Goal: Information Seeking & Learning: Learn about a topic

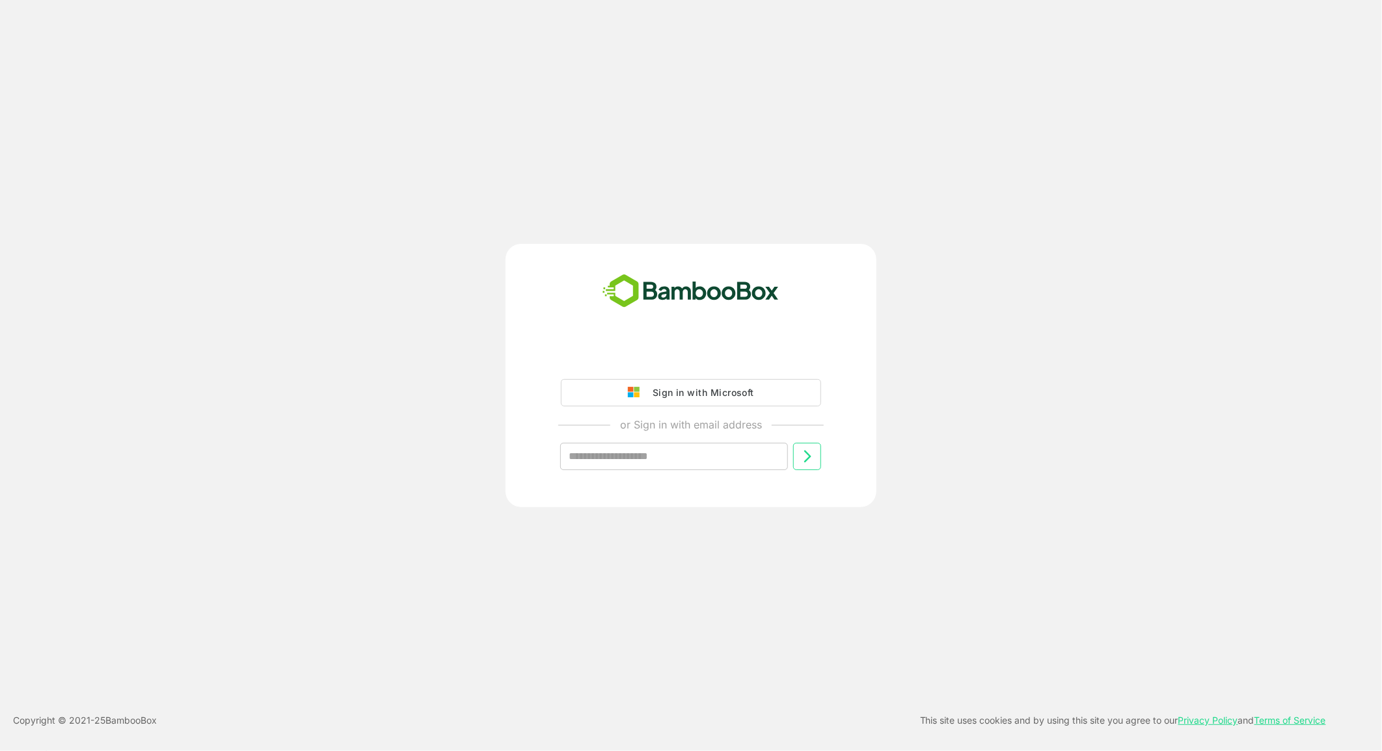
click at [738, 397] on div "Sign in with Microsoft" at bounding box center [700, 392] width 108 height 17
click at [633, 395] on img at bounding box center [637, 393] width 18 height 12
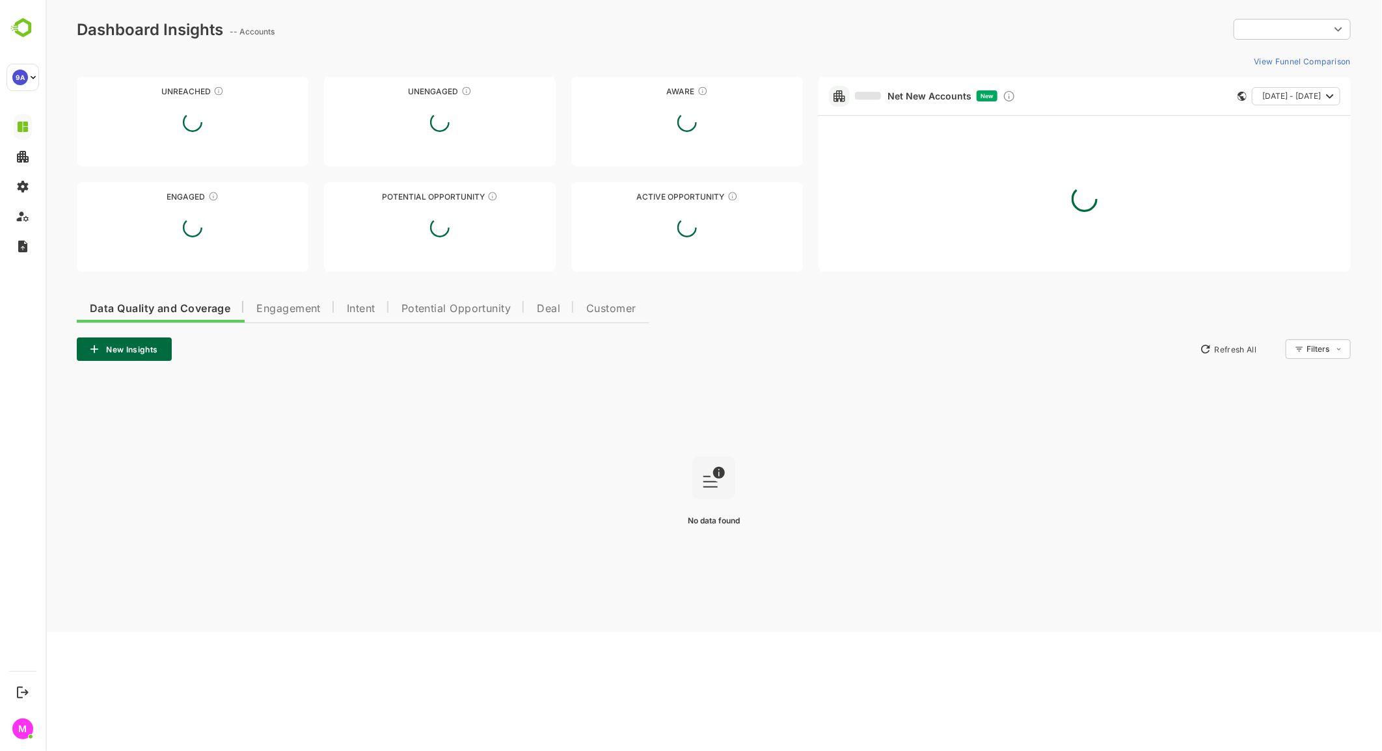
type input "**********"
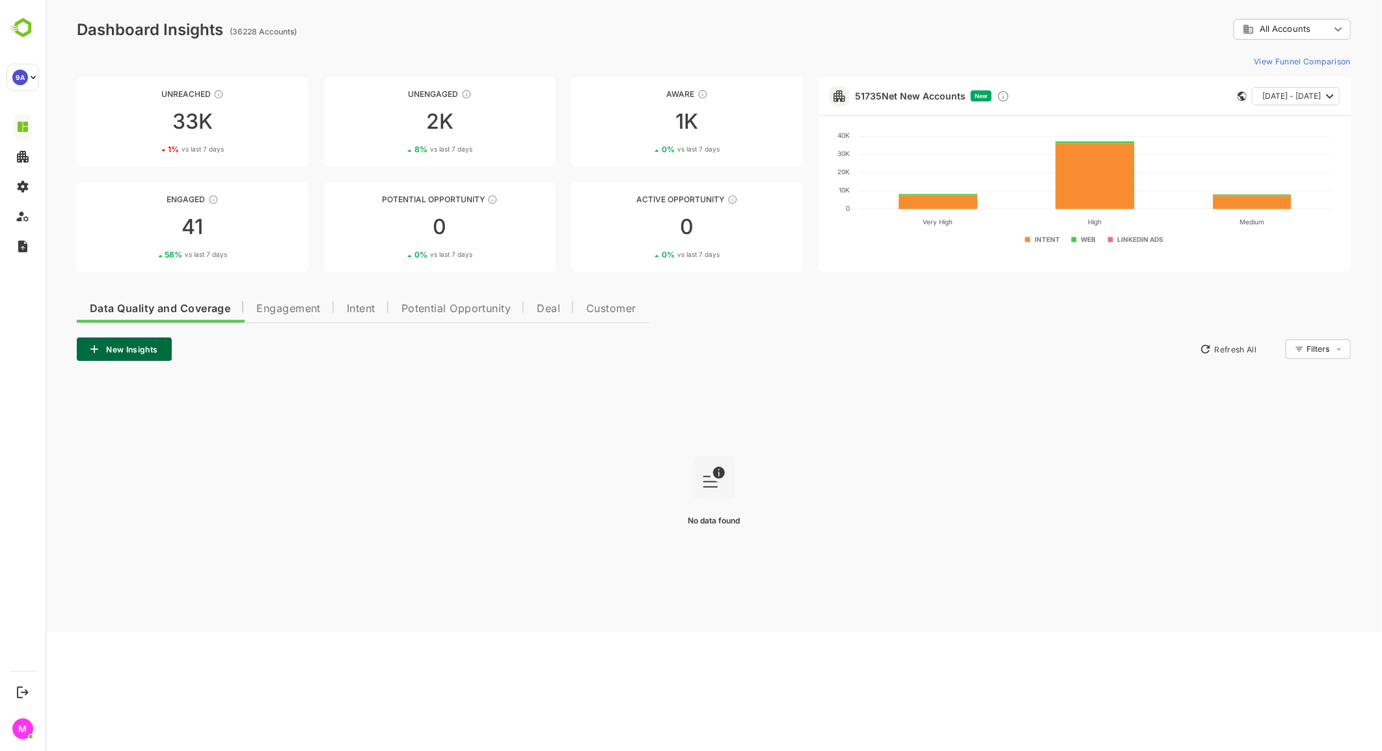
drag, startPoint x: 358, startPoint y: 311, endPoint x: 386, endPoint y: 349, distance: 47.9
click at [358, 311] on span "Intent" at bounding box center [360, 309] width 29 height 10
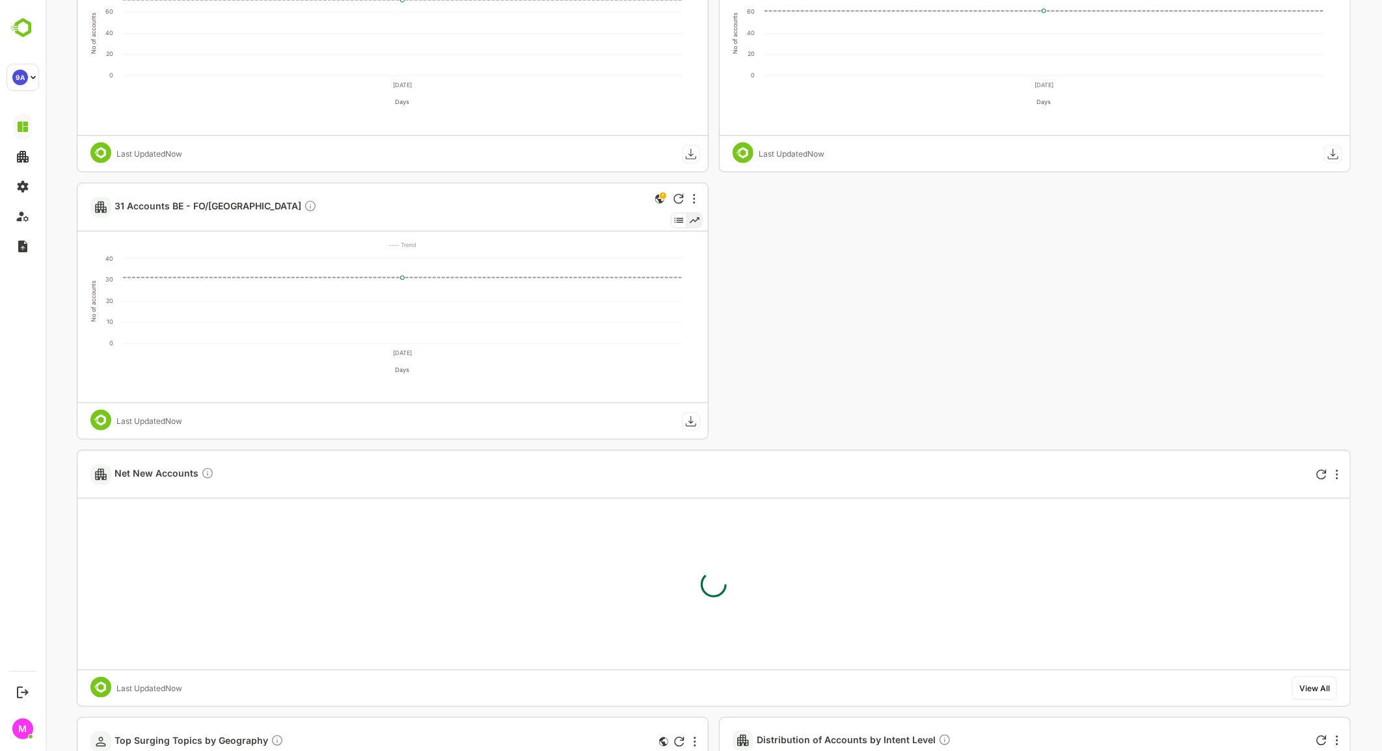
scroll to position [289, 0]
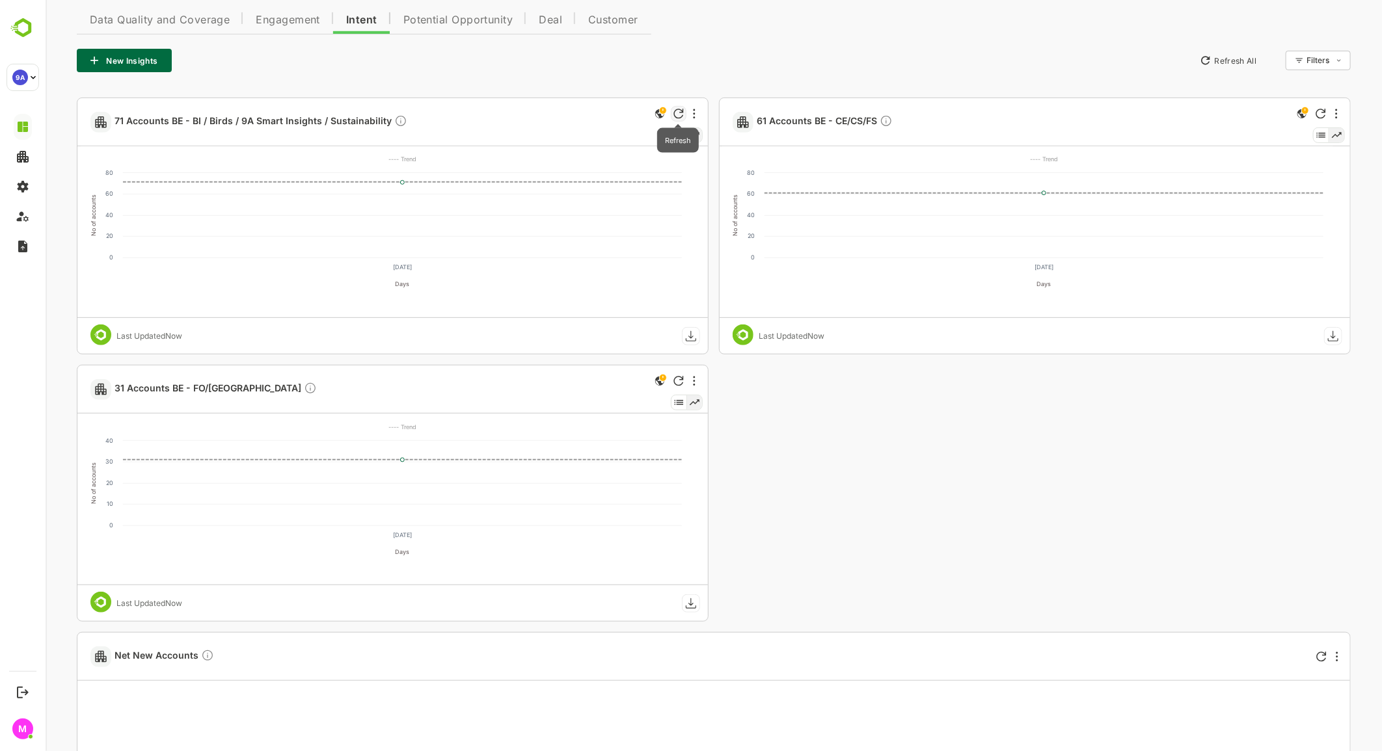
click at [677, 113] on icon "Refresh" at bounding box center [678, 114] width 10 height 10
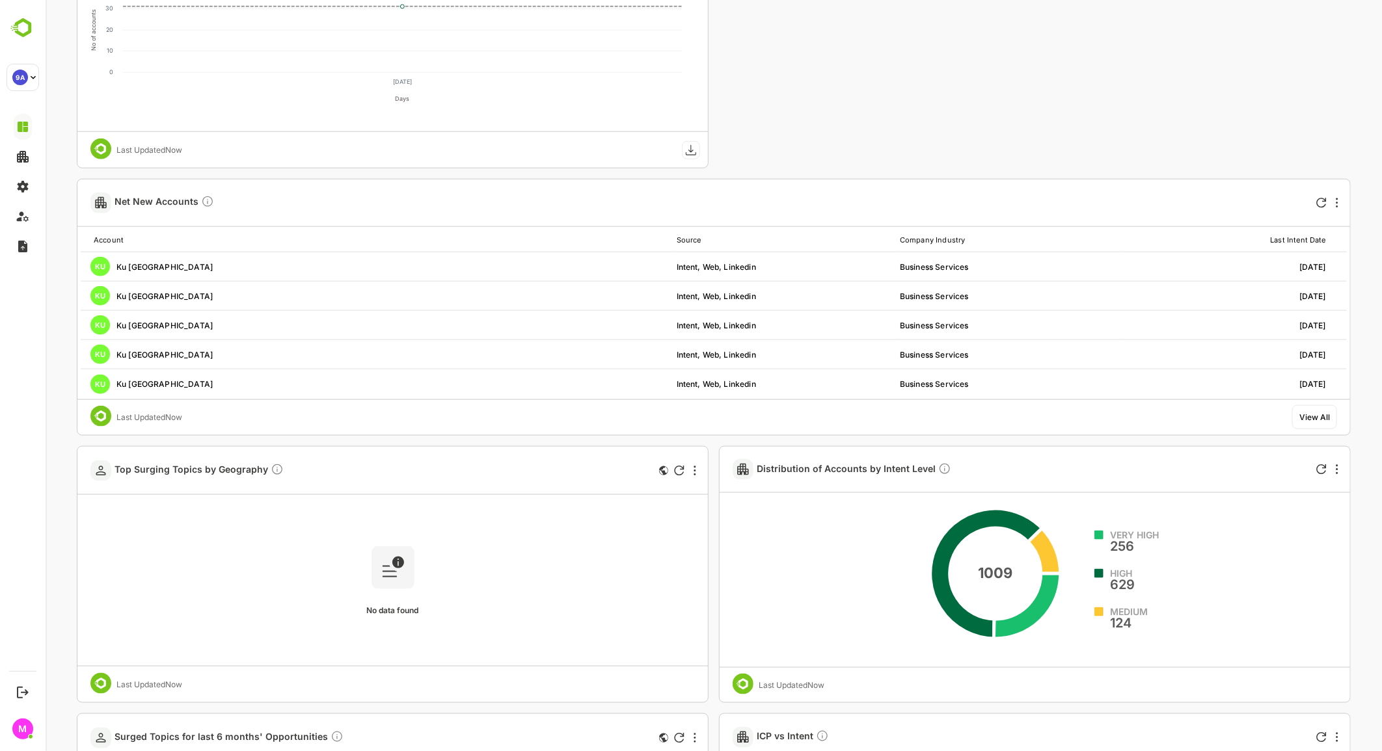
scroll to position [723, 0]
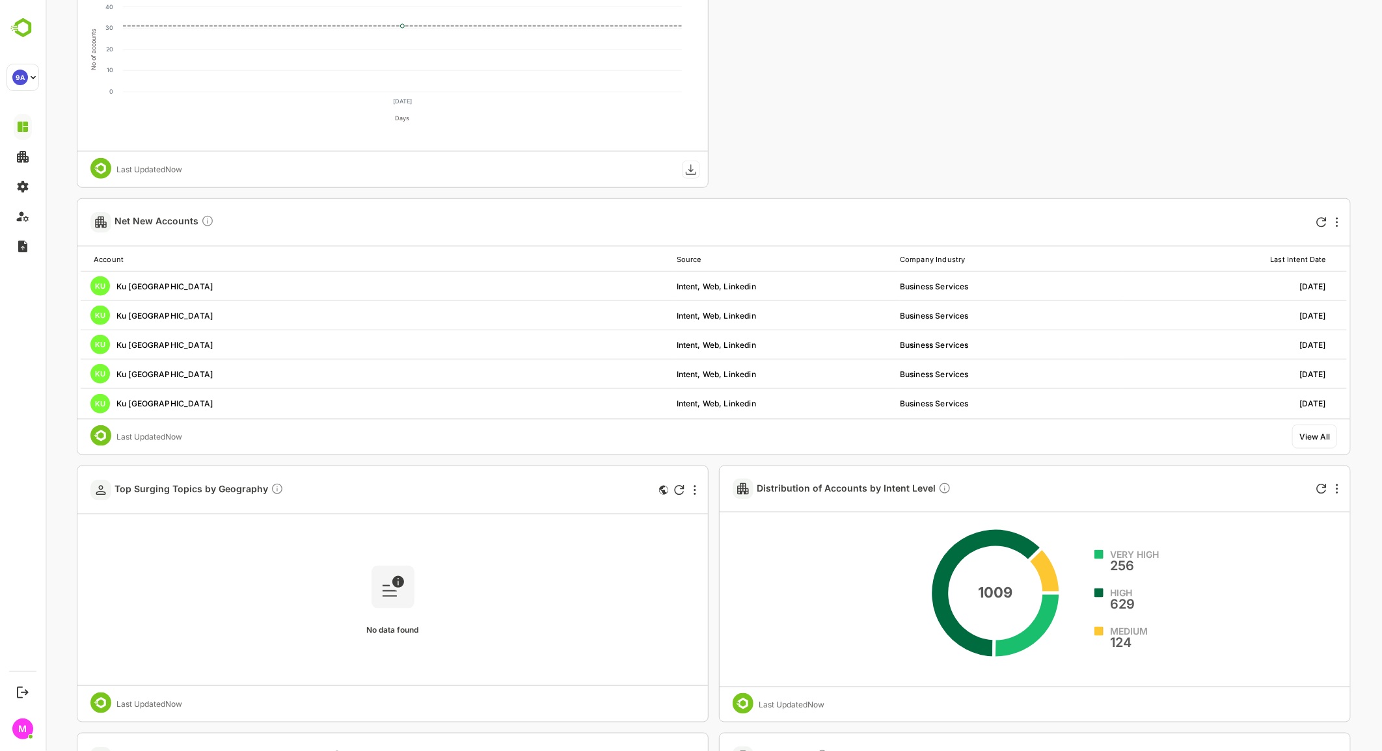
click at [809, 88] on div "71 Accounts BE - BI / Birds / 9A Smart Insights / Sustainability No of accounts…" at bounding box center [713, 489] width 1274 height 1650
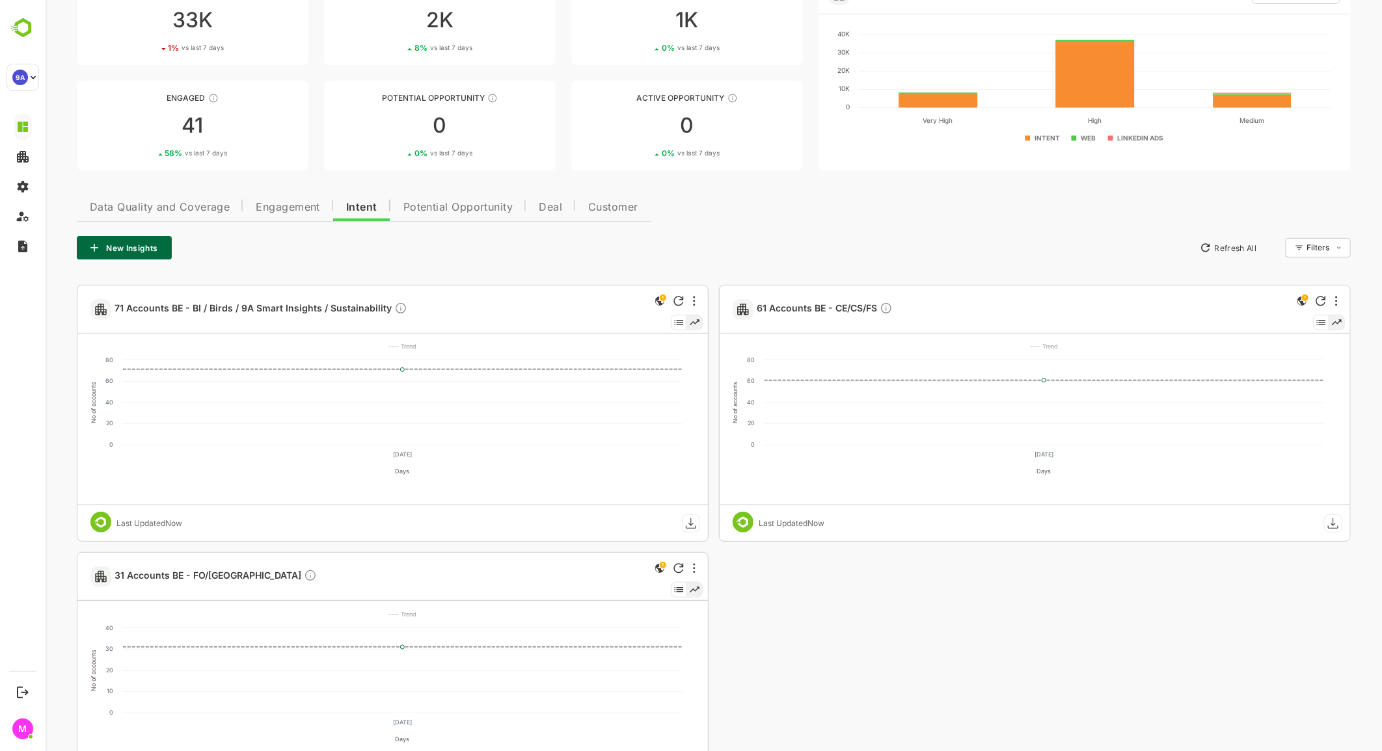
scroll to position [0, 0]
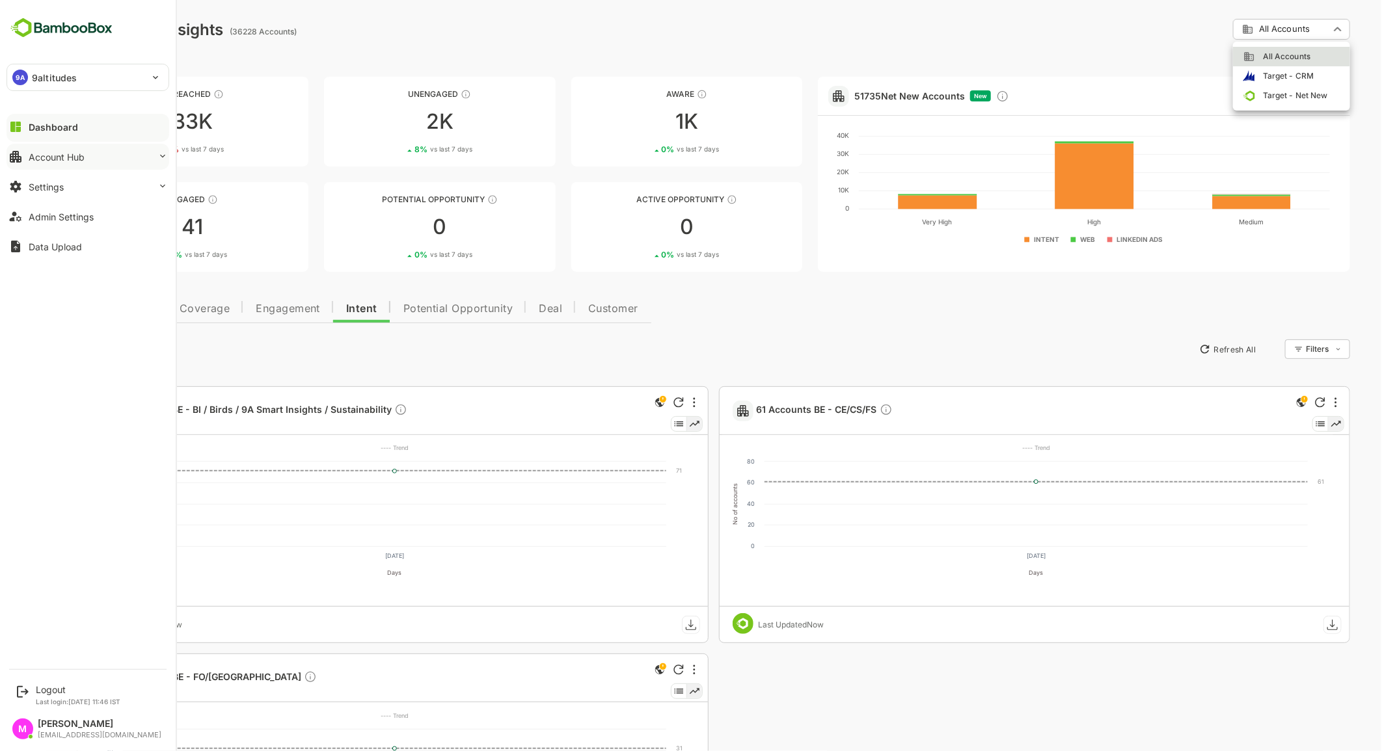
click at [94, 158] on button "Account Hub" at bounding box center [88, 157] width 163 height 26
click at [96, 211] on div "Segment Manager" at bounding box center [64, 209] width 71 height 11
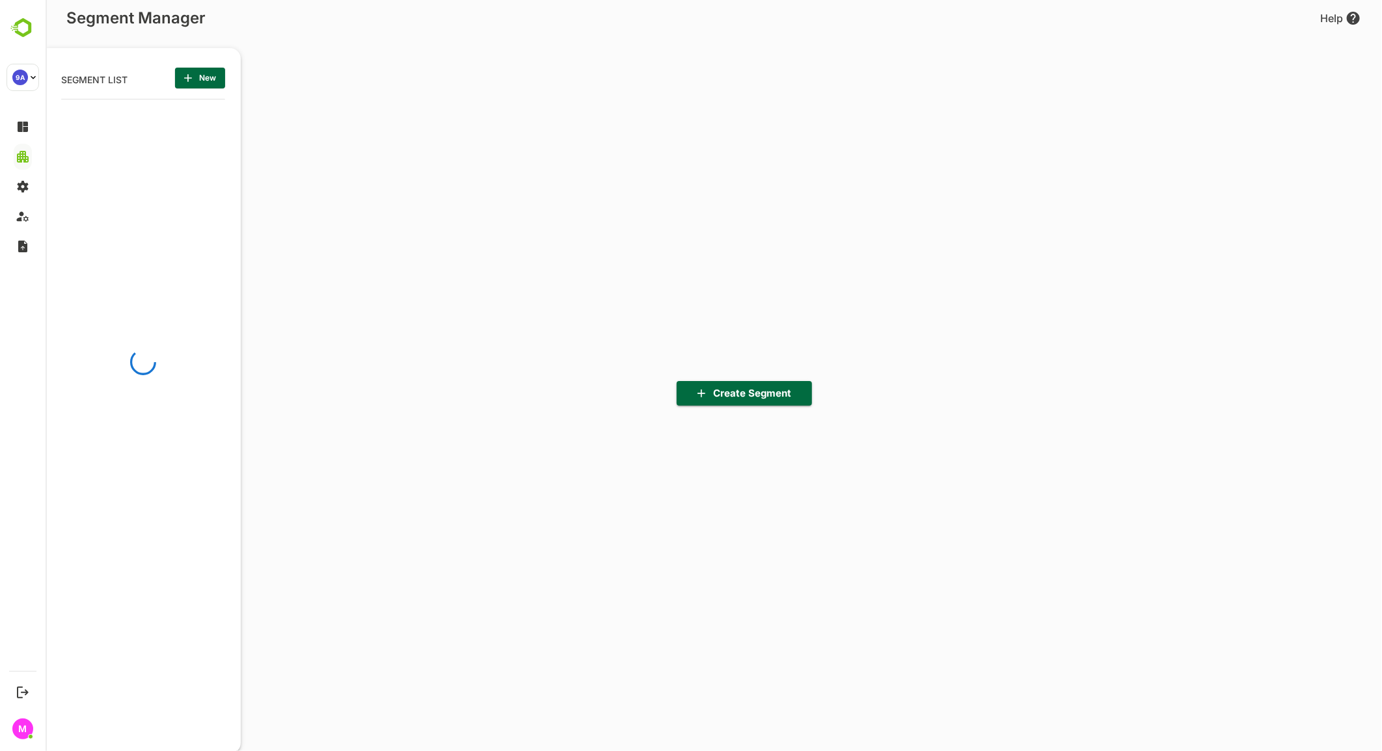
scroll to position [523, 161]
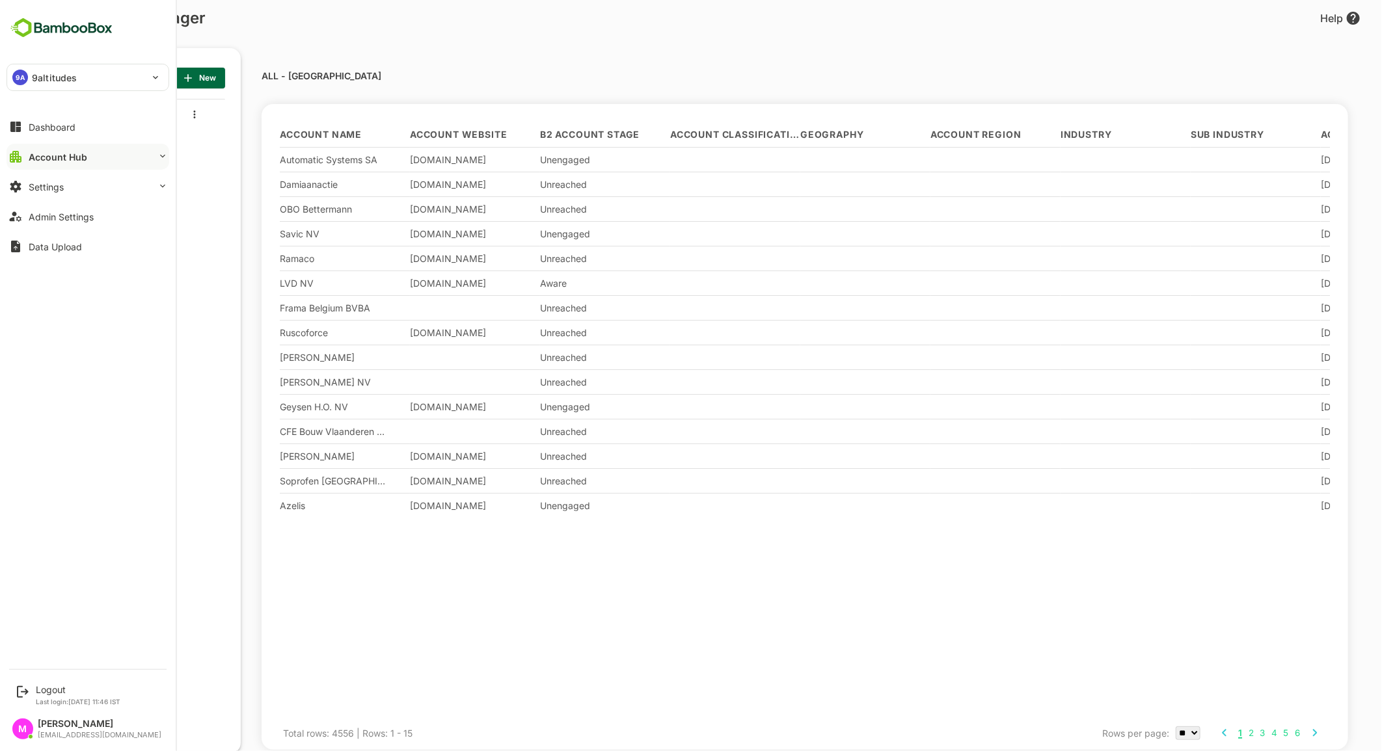
click at [33, 28] on img at bounding box center [62, 28] width 110 height 25
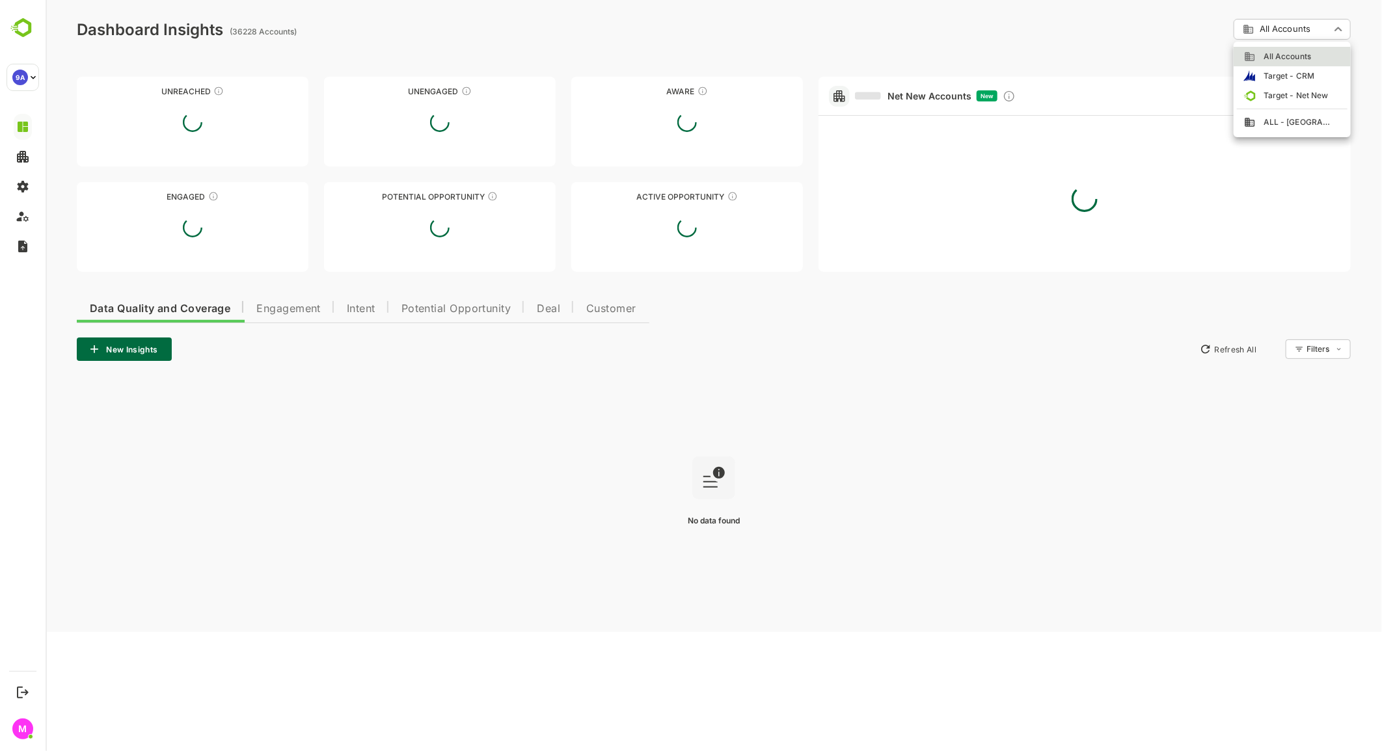
click at [1329, 23] on body "**********" at bounding box center [713, 316] width 1336 height 632
click at [1297, 120] on span "ALL - Belgium" at bounding box center [1293, 122] width 77 height 12
type input "**********"
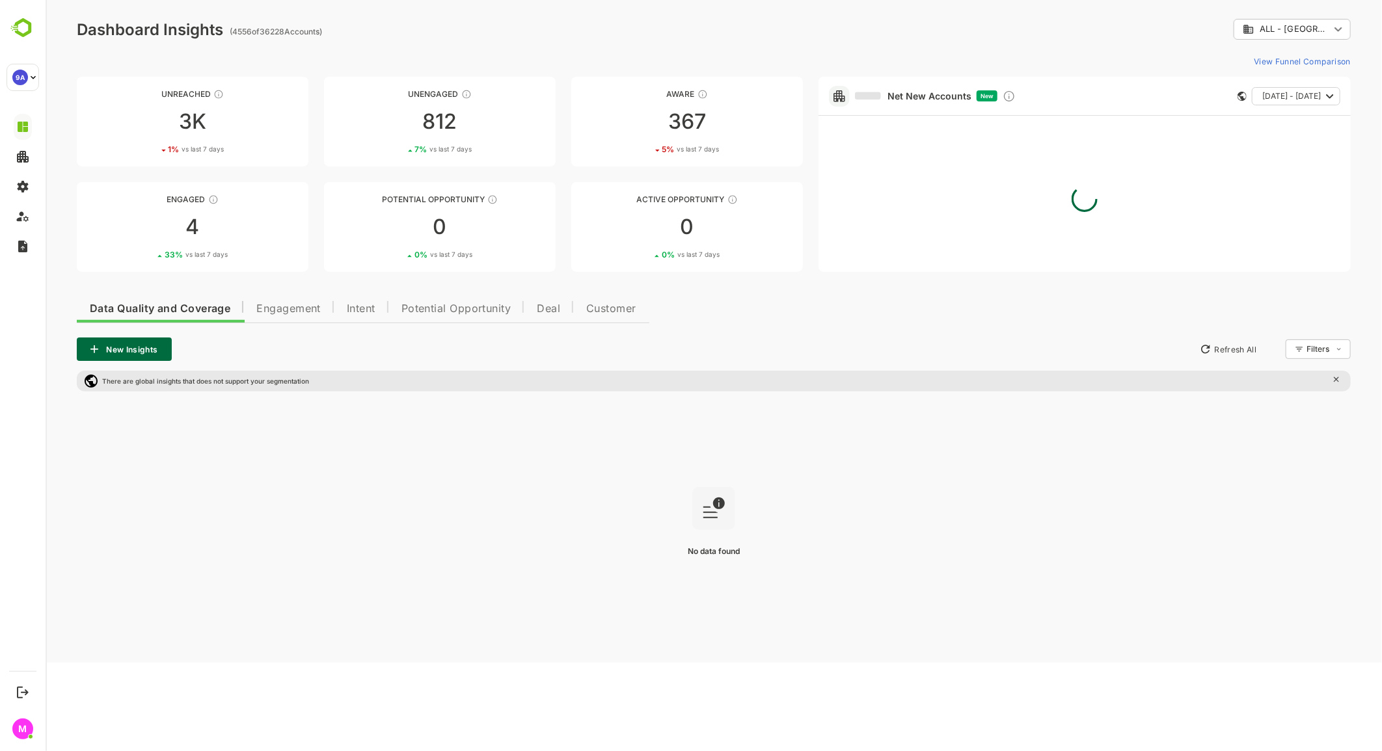
click at [355, 306] on span "Intent" at bounding box center [360, 309] width 29 height 10
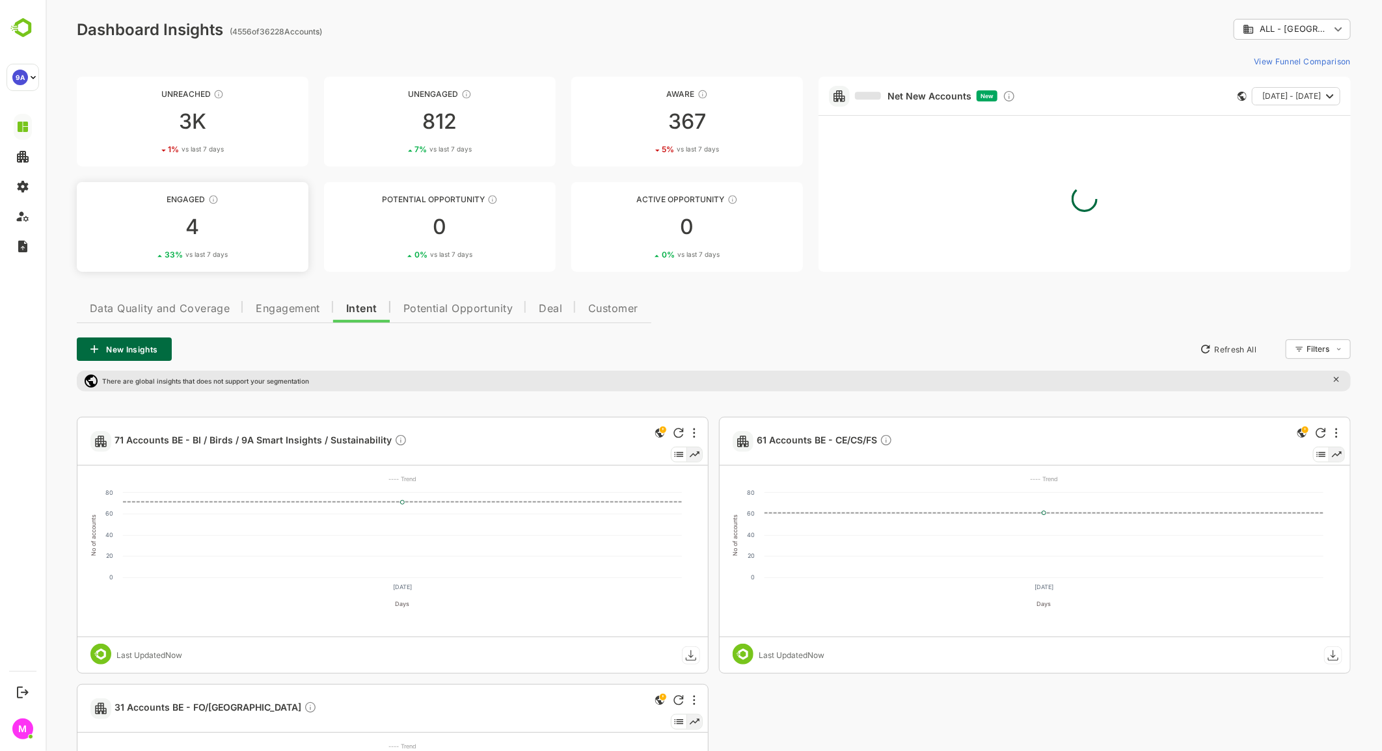
click at [177, 226] on div "4" at bounding box center [192, 227] width 232 height 21
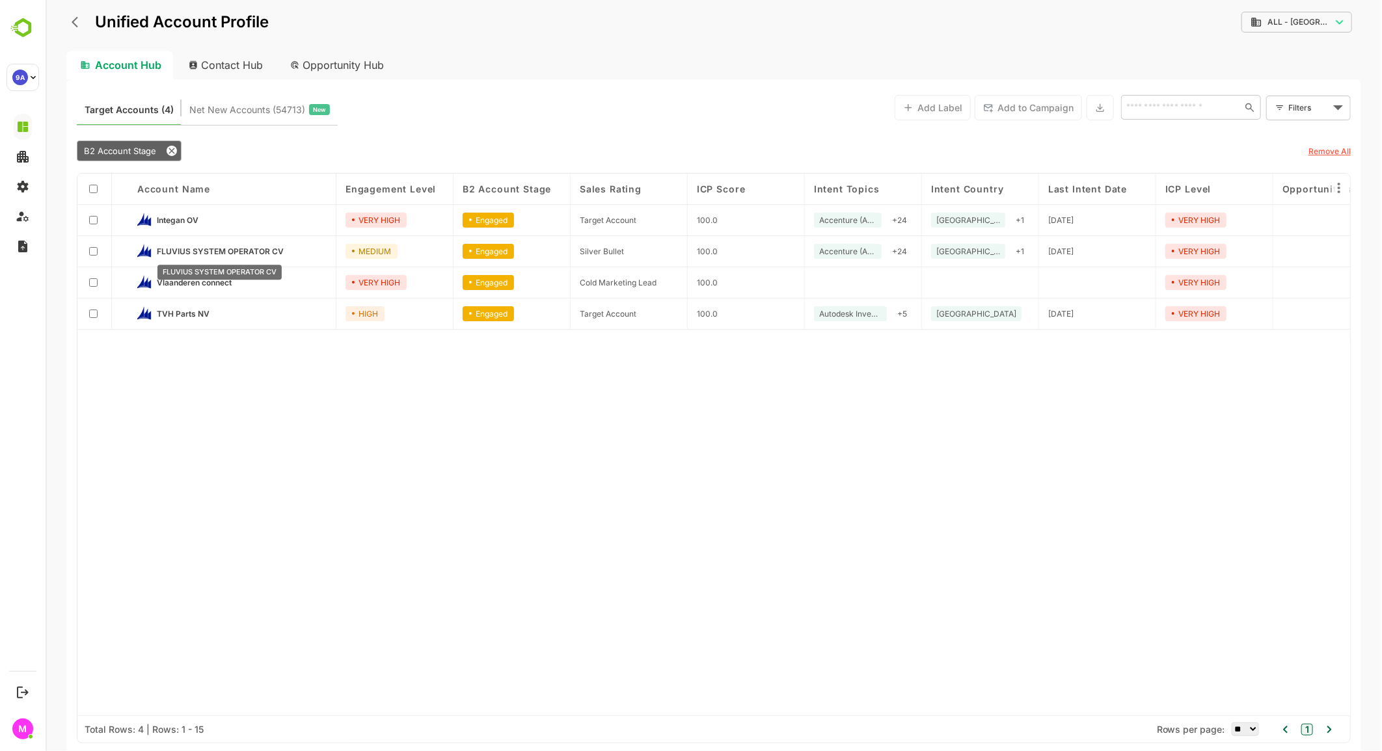
click at [273, 249] on span "FLUVIUS SYSTEM OPERATOR CV" at bounding box center [219, 252] width 127 height 10
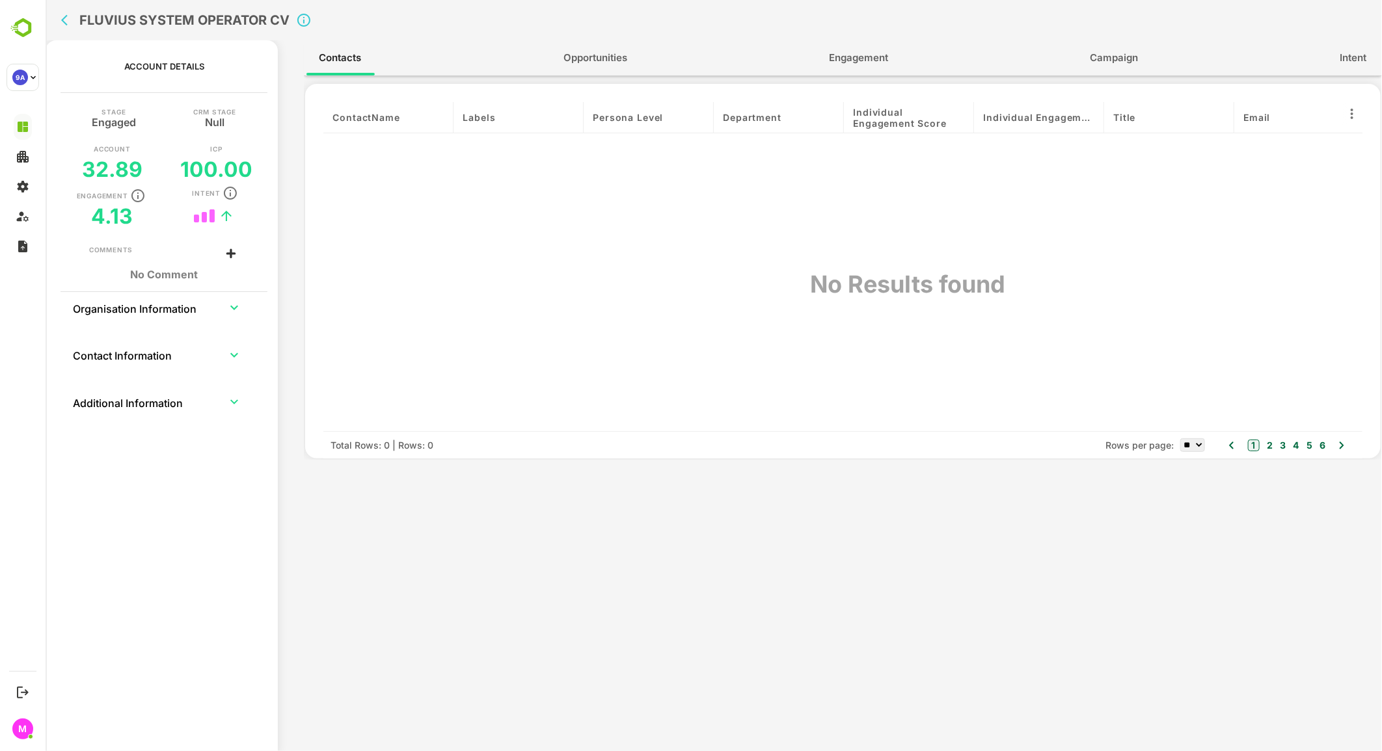
click at [576, 79] on div "contactName Labels Persona Level Department Individual Engagement Score Individ…" at bounding box center [842, 268] width 1078 height 384
click at [576, 59] on span "Opportunities" at bounding box center [595, 57] width 64 height 17
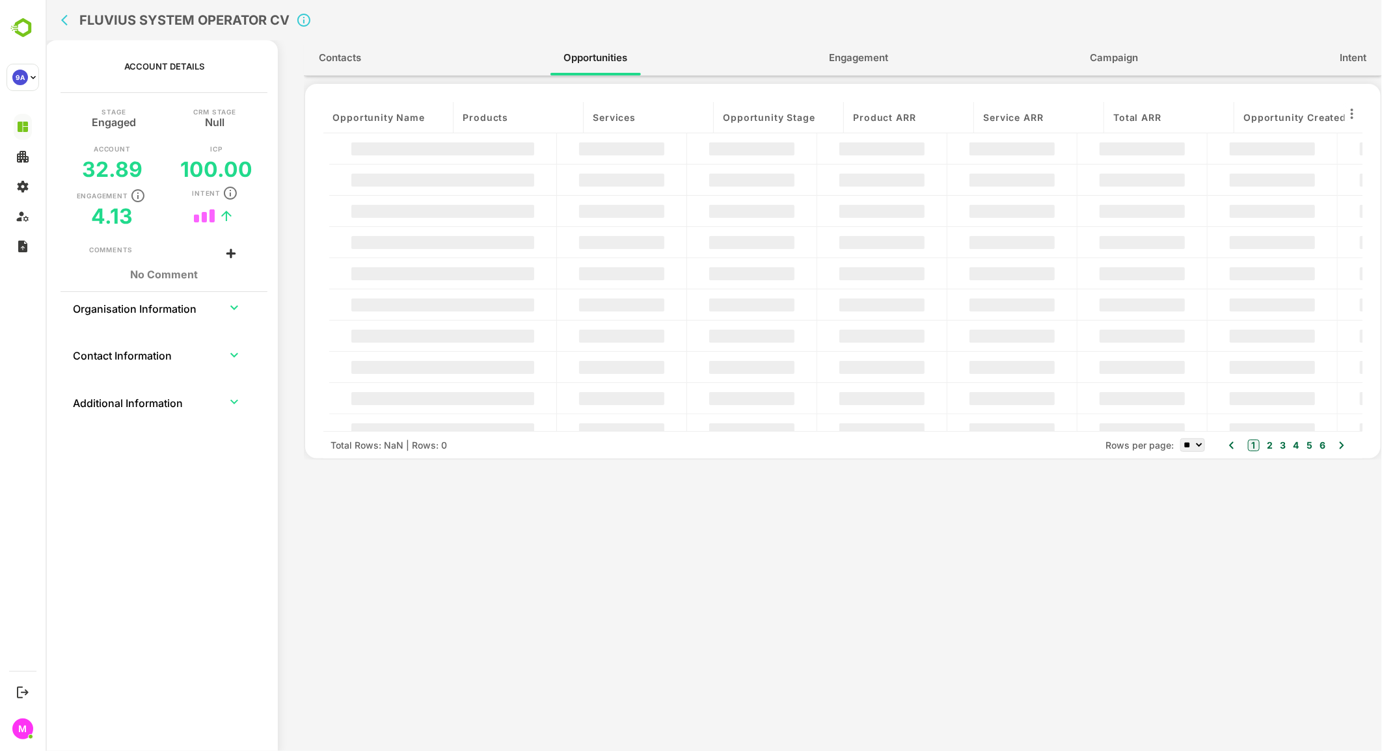
click at [1361, 53] on span "Intent" at bounding box center [1352, 57] width 27 height 17
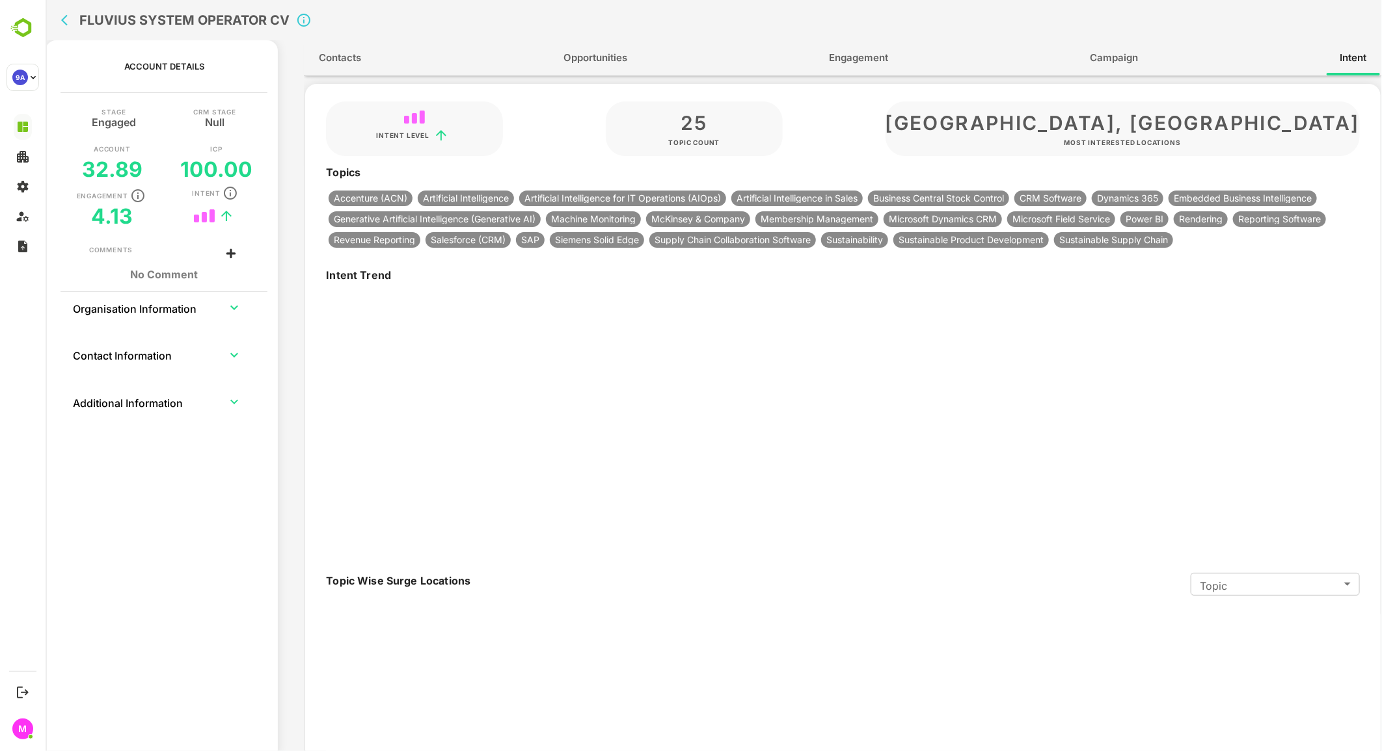
type input "**********"
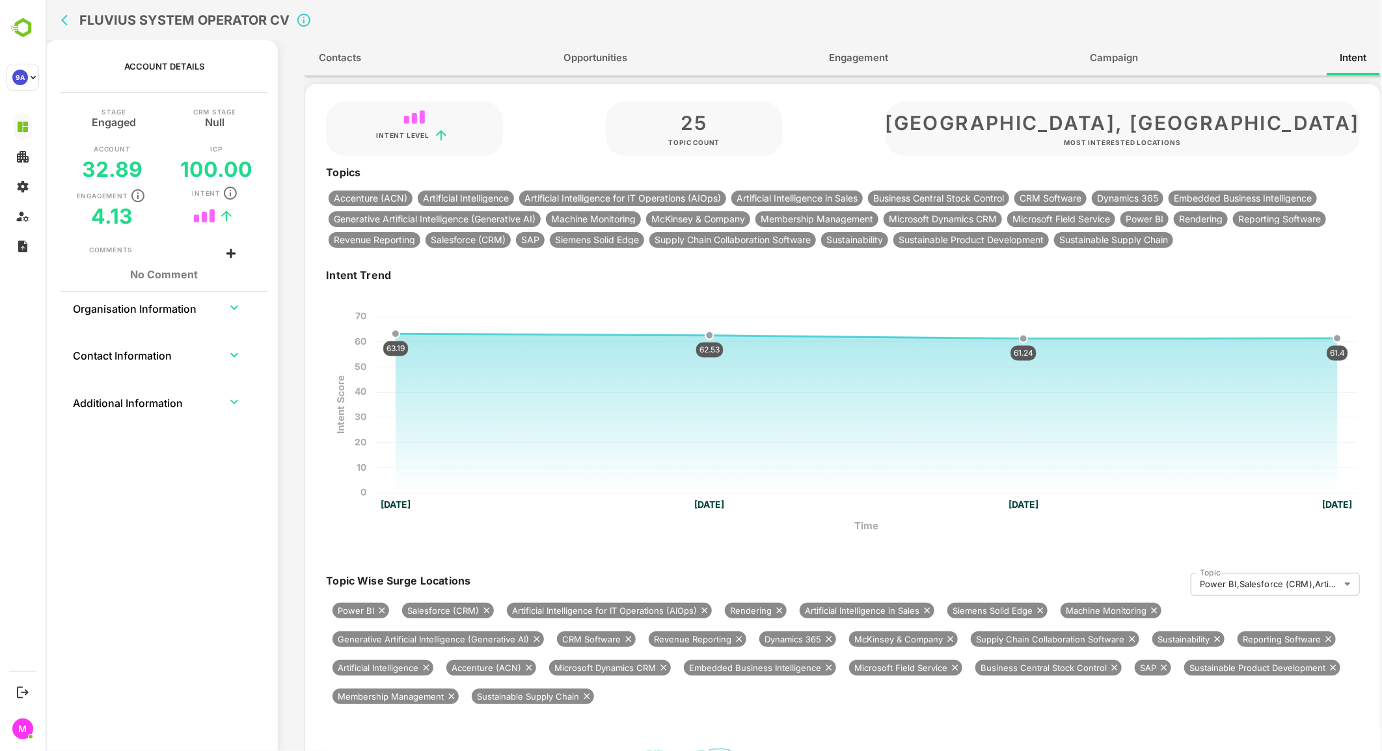
drag, startPoint x: 715, startPoint y: 351, endPoint x: 714, endPoint y: 400, distance: 48.8
click at [714, 400] on g "Intent Score 0 10 20 30 40 50 60 70 Time 04 Aug, 25 11 Aug, 25 18 Aug, 25 25 Au…" at bounding box center [850, 423] width 1050 height 265
drag, startPoint x: 397, startPoint y: 332, endPoint x: 420, endPoint y: 367, distance: 42.4
click at [429, 376] on g at bounding box center [866, 411] width 950 height 163
click at [347, 330] on rect at bounding box center [850, 423] width 1050 height 265
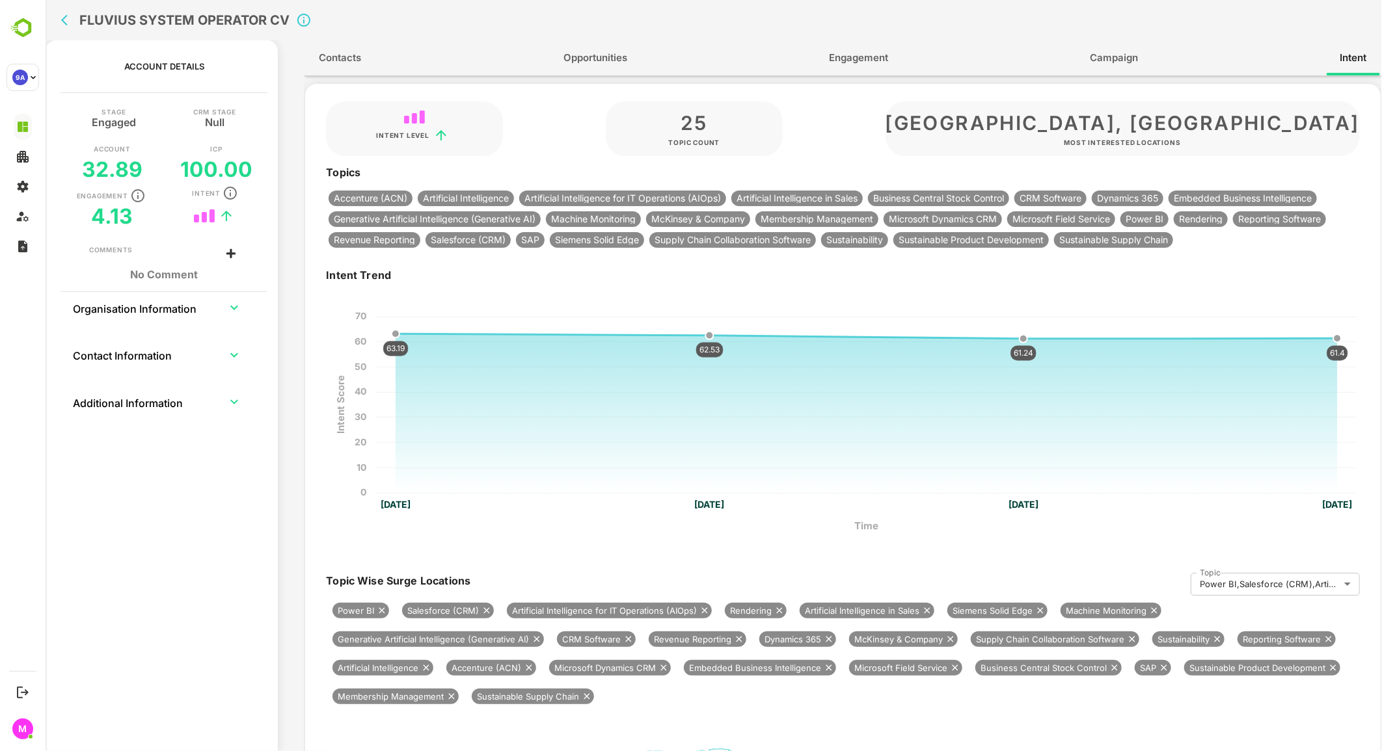
drag, startPoint x: 380, startPoint y: 339, endPoint x: 380, endPoint y: 371, distance: 31.9
click at [380, 371] on rect at bounding box center [865, 405] width 981 height 176
click at [75, 33] on div "FLUVIUS SYSTEM OPERATOR CV" at bounding box center [451, 20] width 792 height 40
drag, startPoint x: 602, startPoint y: 287, endPoint x: 556, endPoint y: 247, distance: 60.9
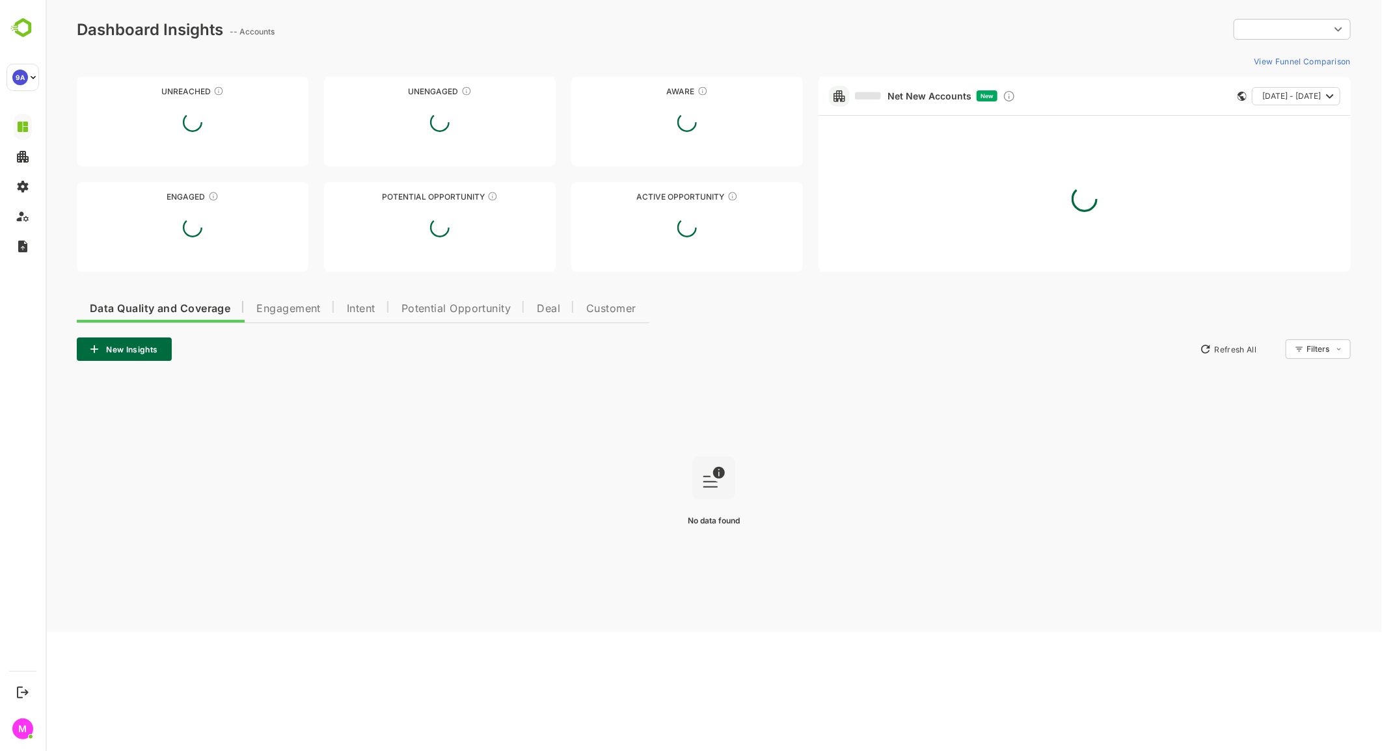
type input "**********"
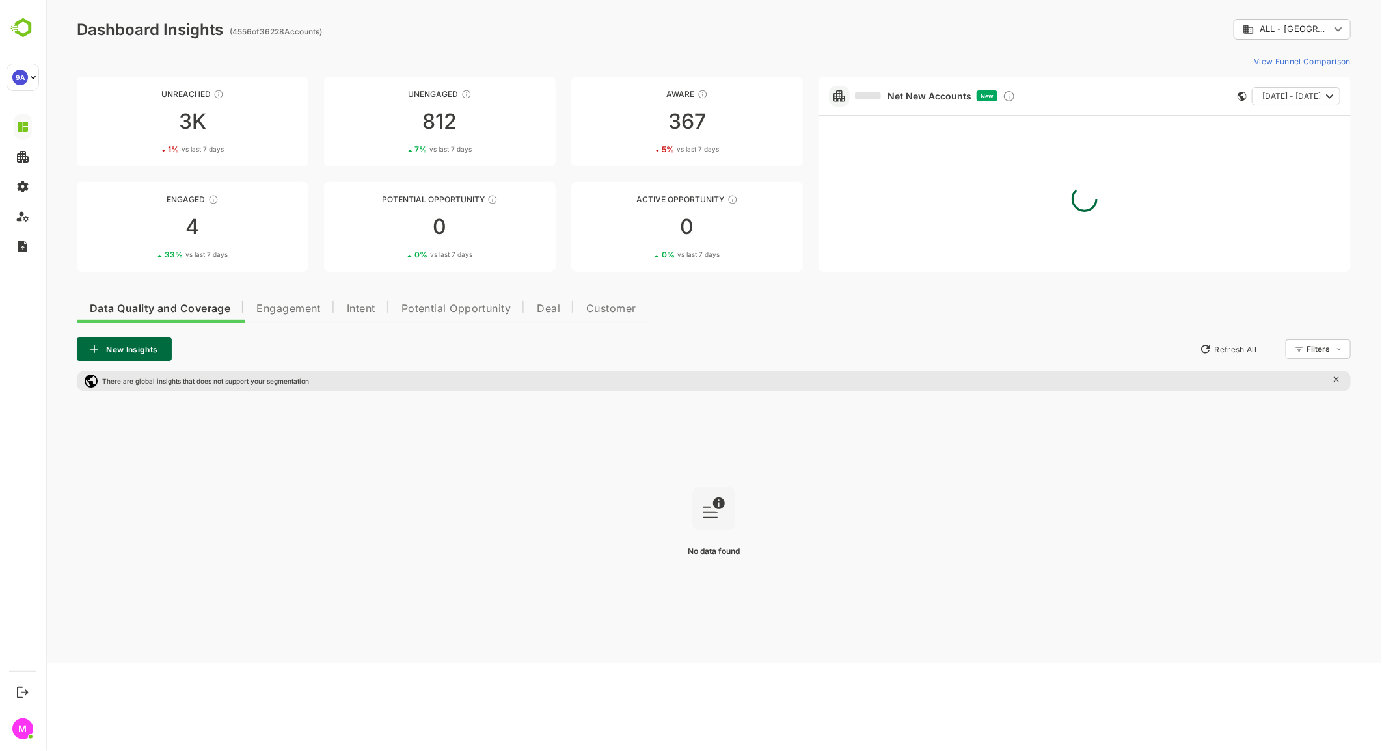
click at [364, 307] on span "Intent" at bounding box center [360, 309] width 29 height 10
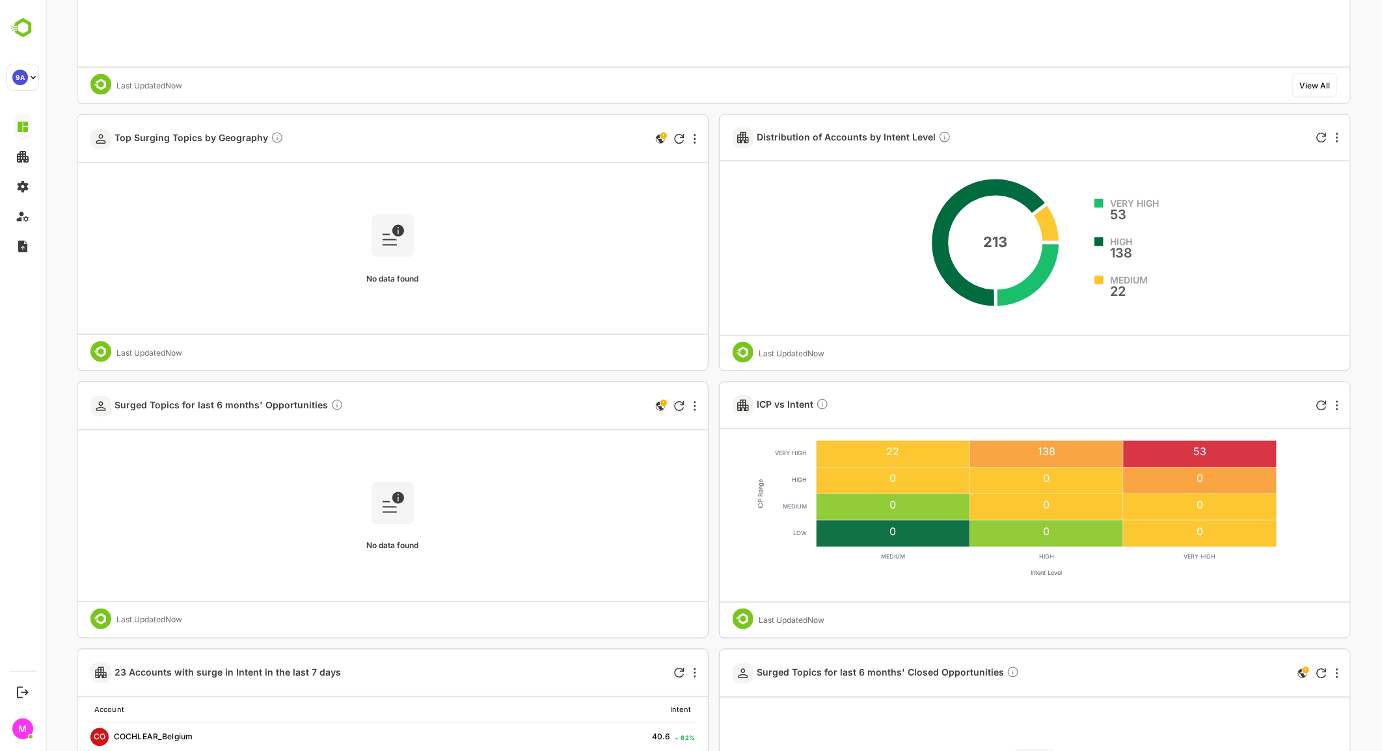
scroll to position [1301, 0]
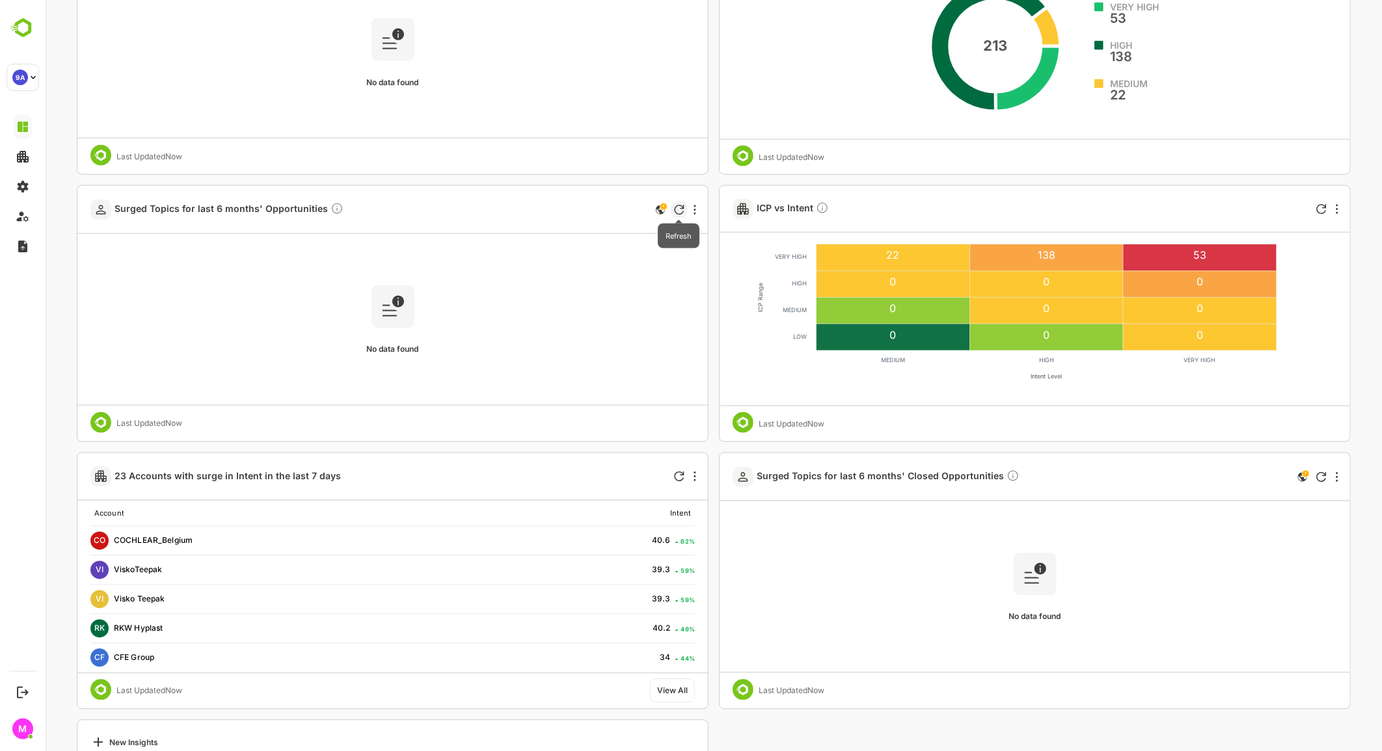
click at [680, 211] on icon "Refresh" at bounding box center [678, 210] width 10 height 10
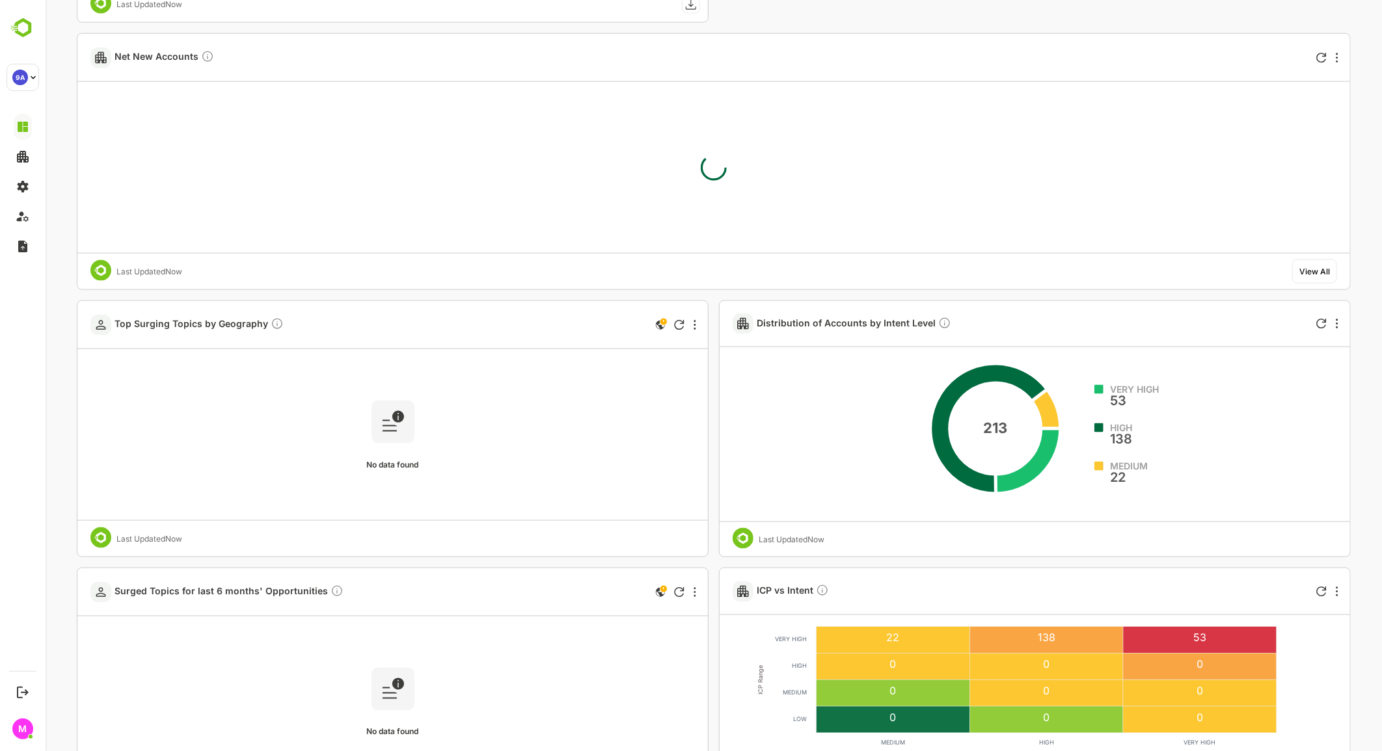
scroll to position [1156, 0]
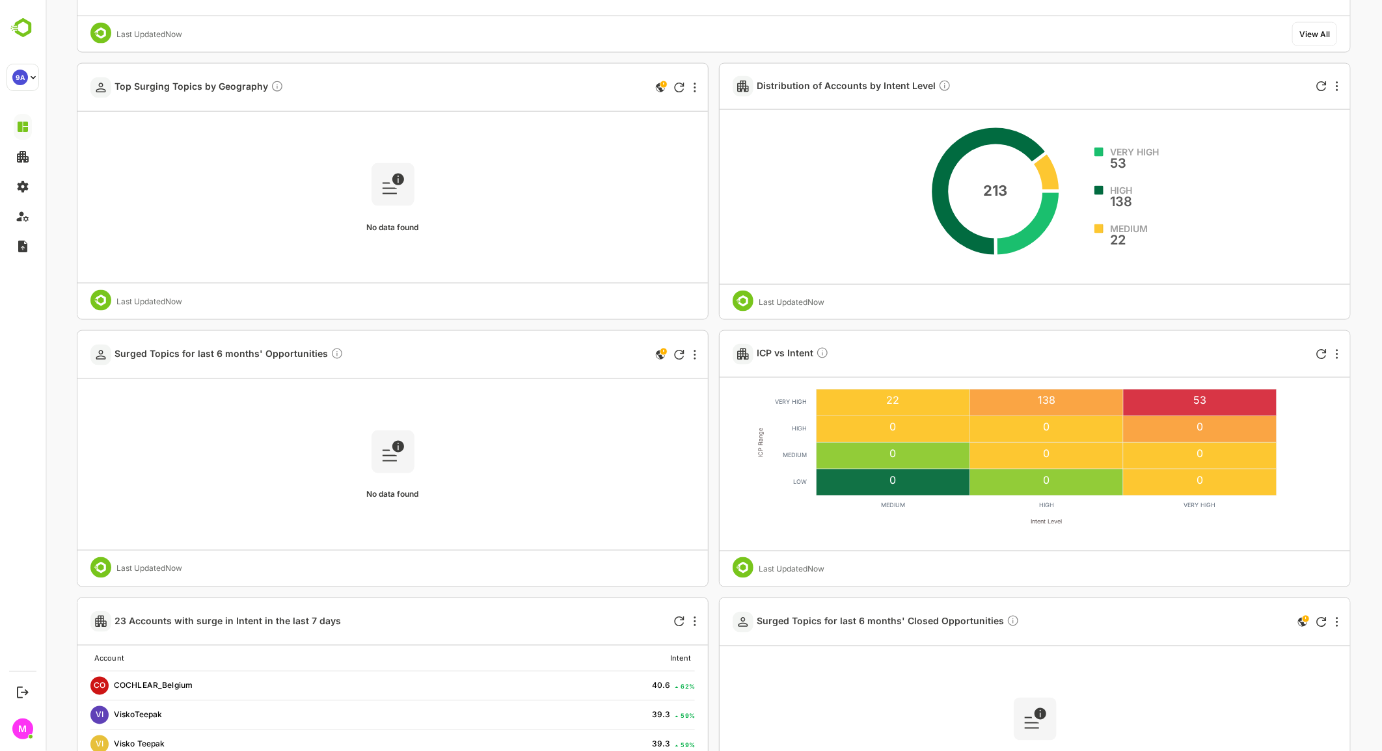
click at [431, 443] on div "No data found" at bounding box center [392, 465] width 624 height 170
click at [658, 360] on icon "This card does not support filter and segments" at bounding box center [660, 355] width 16 height 16
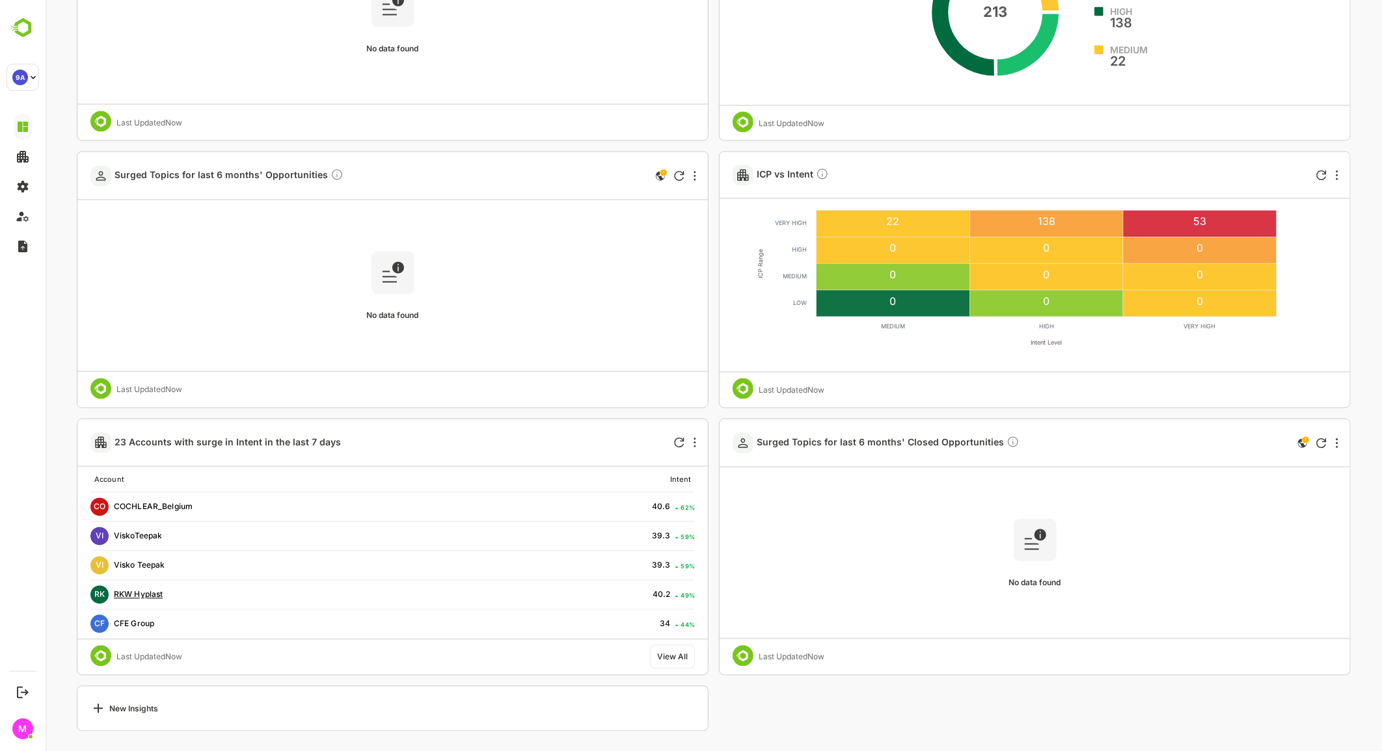
scroll to position [1335, 0]
click at [189, 431] on div "23 Accounts with surge in Intent in the last 7 days" at bounding box center [358, 442] width 536 height 47
click at [189, 447] on link "23 Accounts with surge in Intent in the last 7 days" at bounding box center [230, 441] width 232 height 11
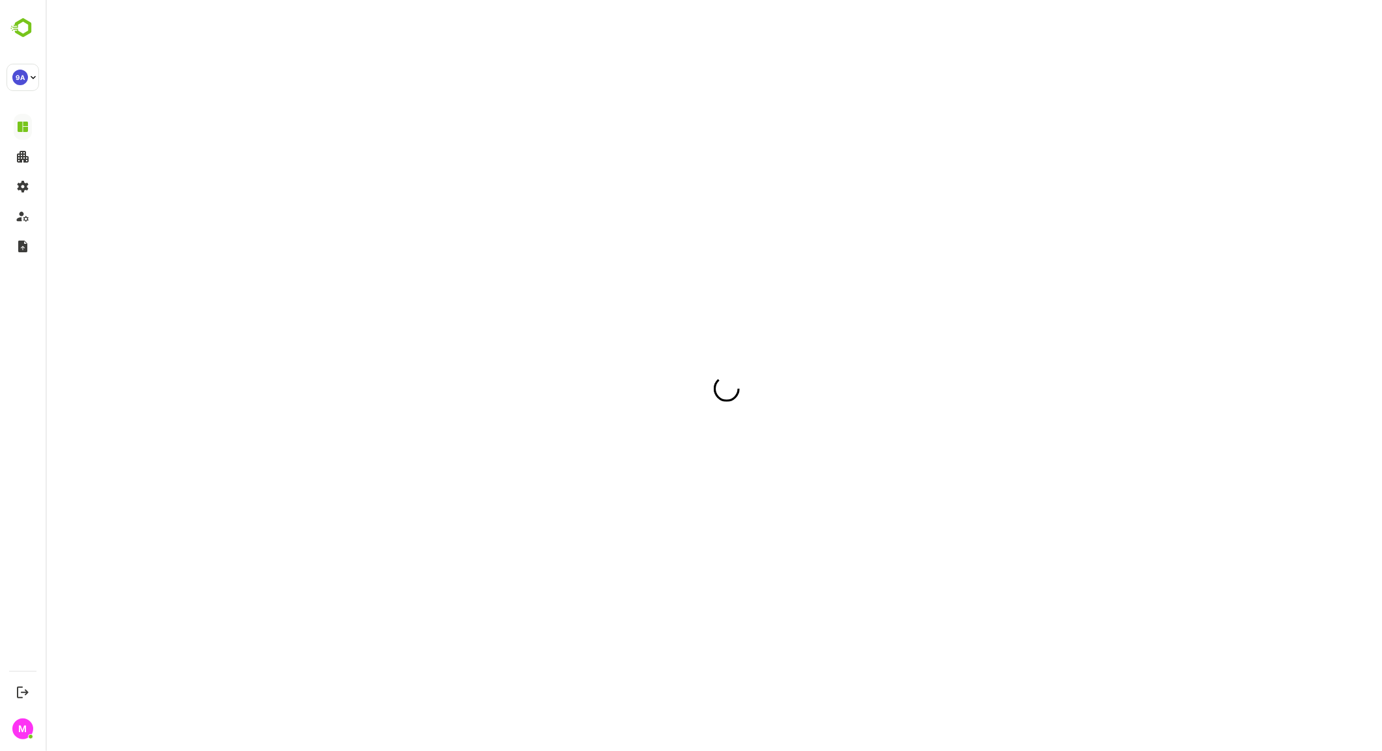
scroll to position [0, 0]
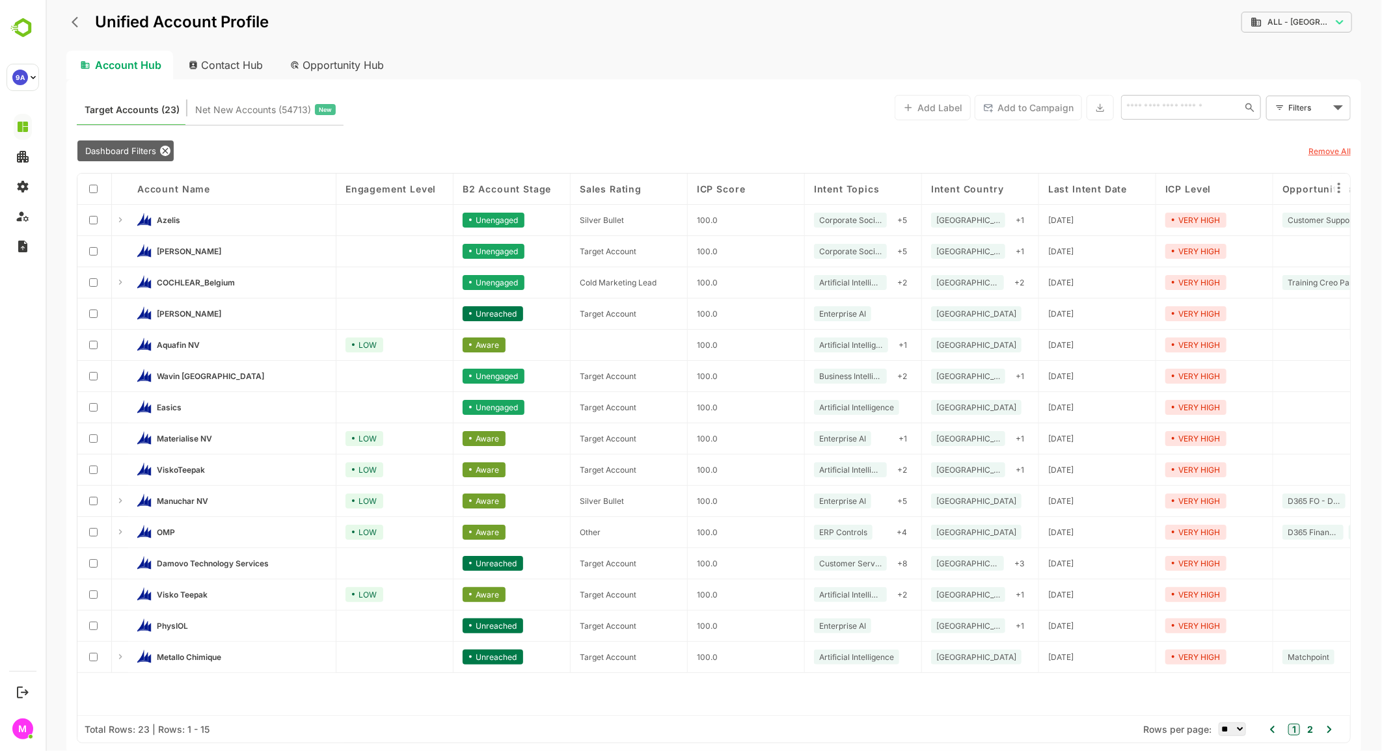
click at [228, 593] on link "Visko Teepak" at bounding box center [241, 594] width 170 height 14
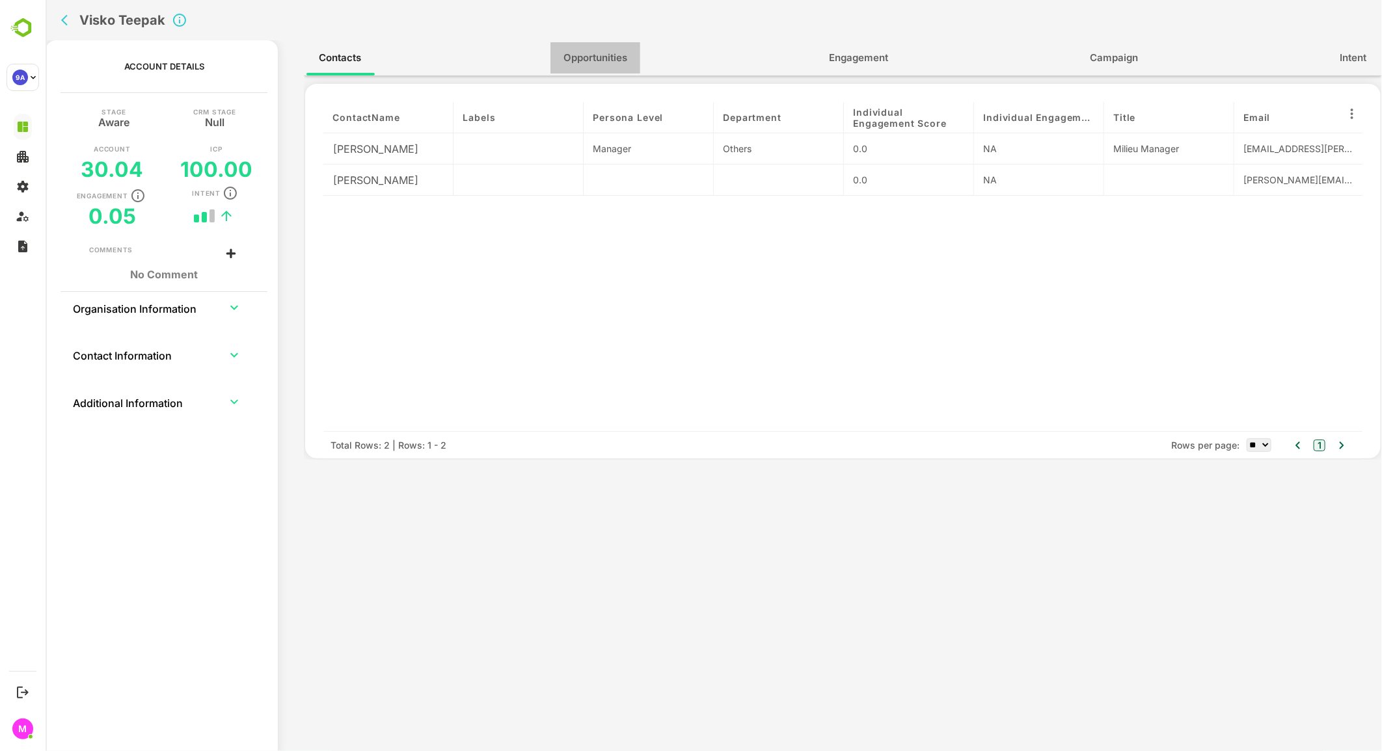
click at [619, 56] on span "Opportunities" at bounding box center [595, 57] width 64 height 17
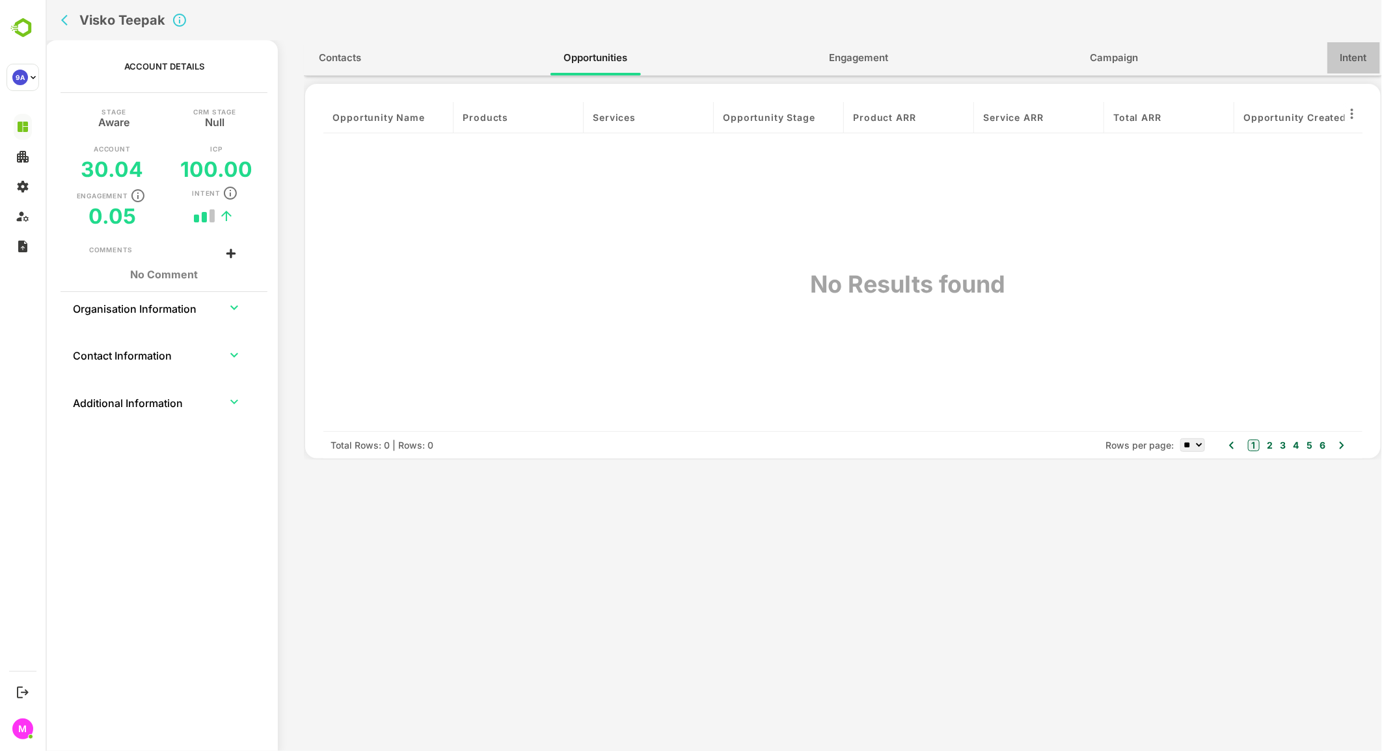
click at [1329, 57] on button "Intent" at bounding box center [1352, 57] width 53 height 31
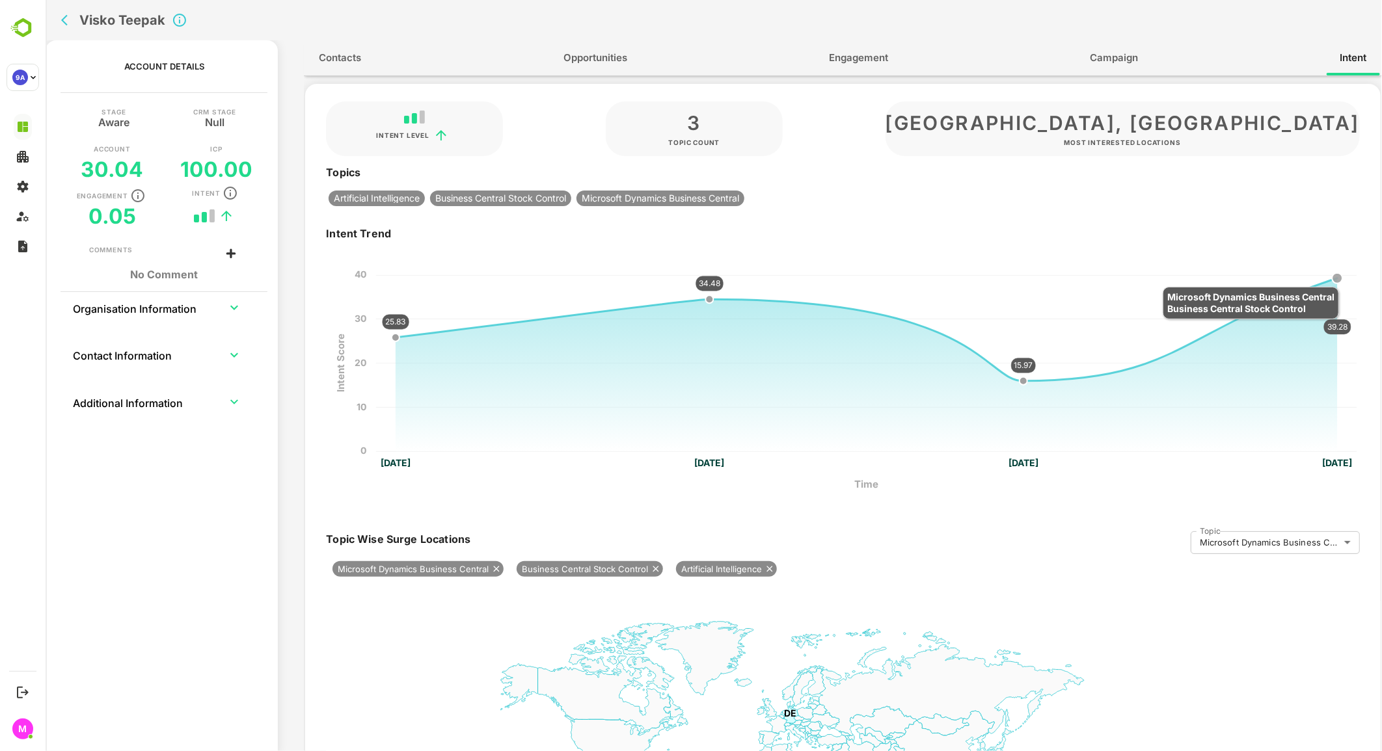
click at [1338, 280] on icon at bounding box center [1336, 278] width 10 height 10
click at [1333, 278] on icon at bounding box center [1336, 278] width 10 height 10
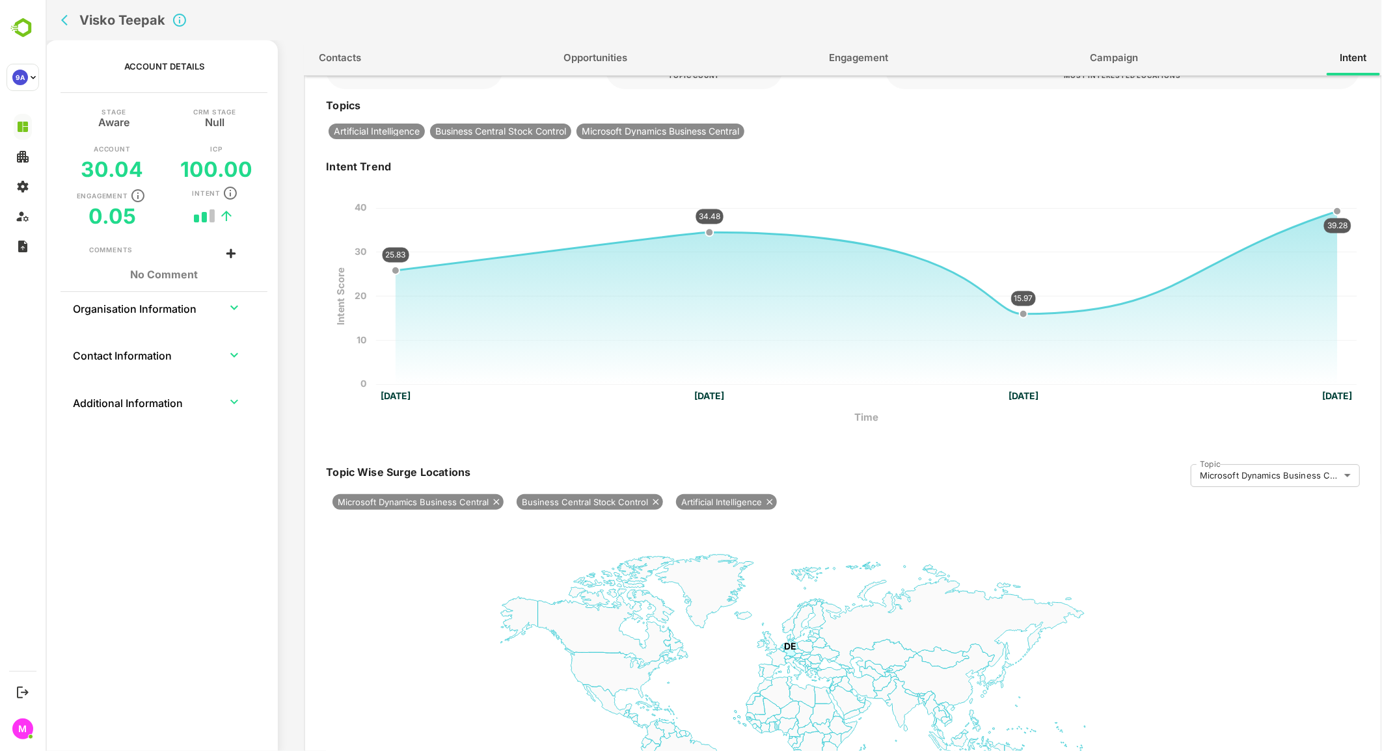
scroll to position [165, 0]
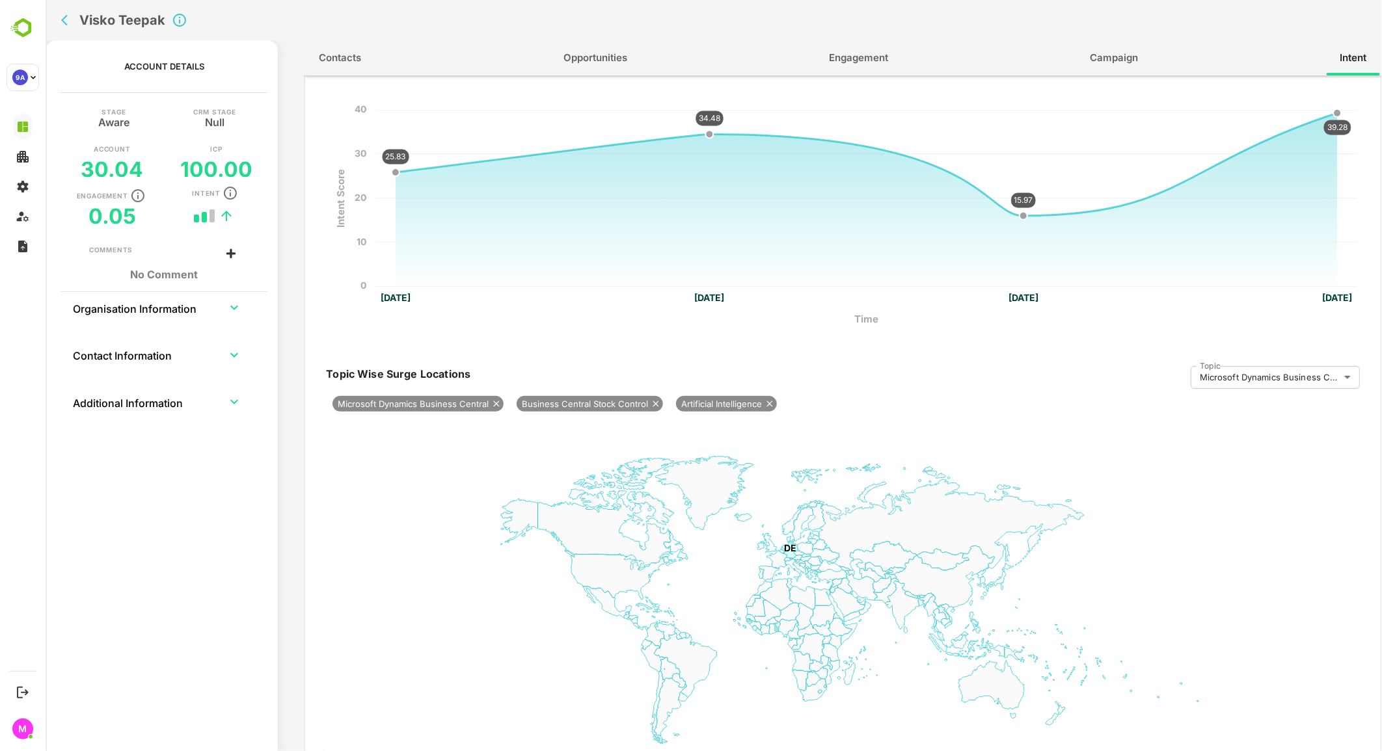
drag, startPoint x: 653, startPoint y: 402, endPoint x: 724, endPoint y: 436, distance: 78.6
click at [721, 433] on div "**********" at bounding box center [841, 562] width 1075 height 395
click at [728, 436] on rect at bounding box center [850, 596] width 1050 height 325
click at [766, 403] on icon at bounding box center [769, 404] width 6 height 6
type input "**********"
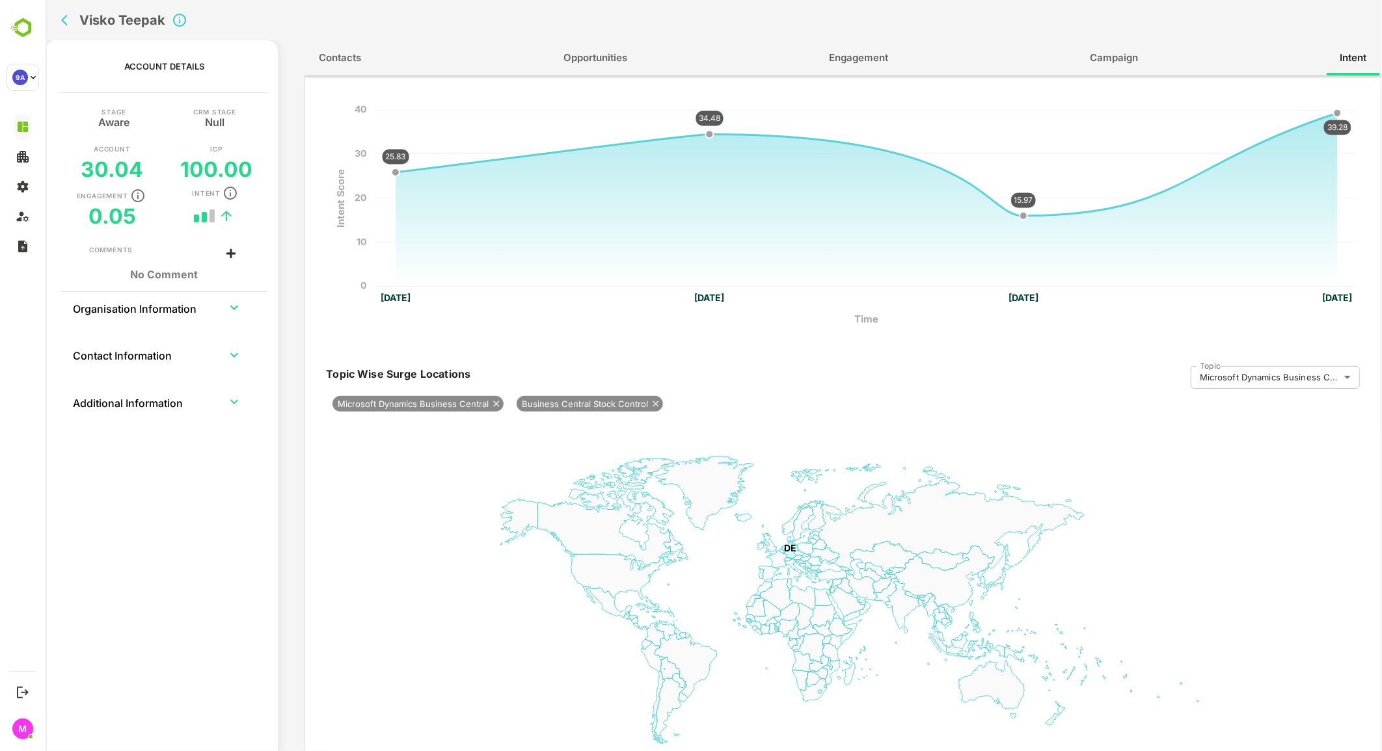
click at [725, 421] on div "**********" at bounding box center [841, 562] width 1075 height 395
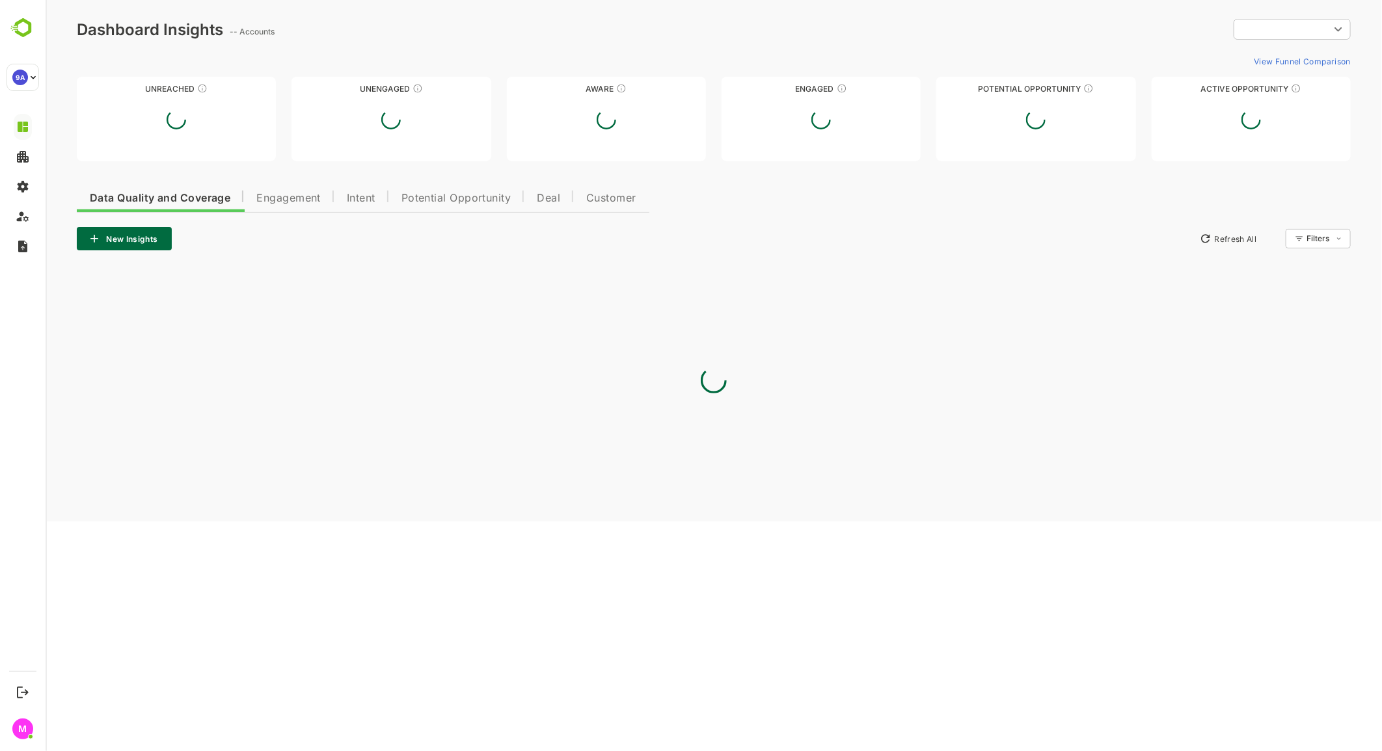
scroll to position [0, 0]
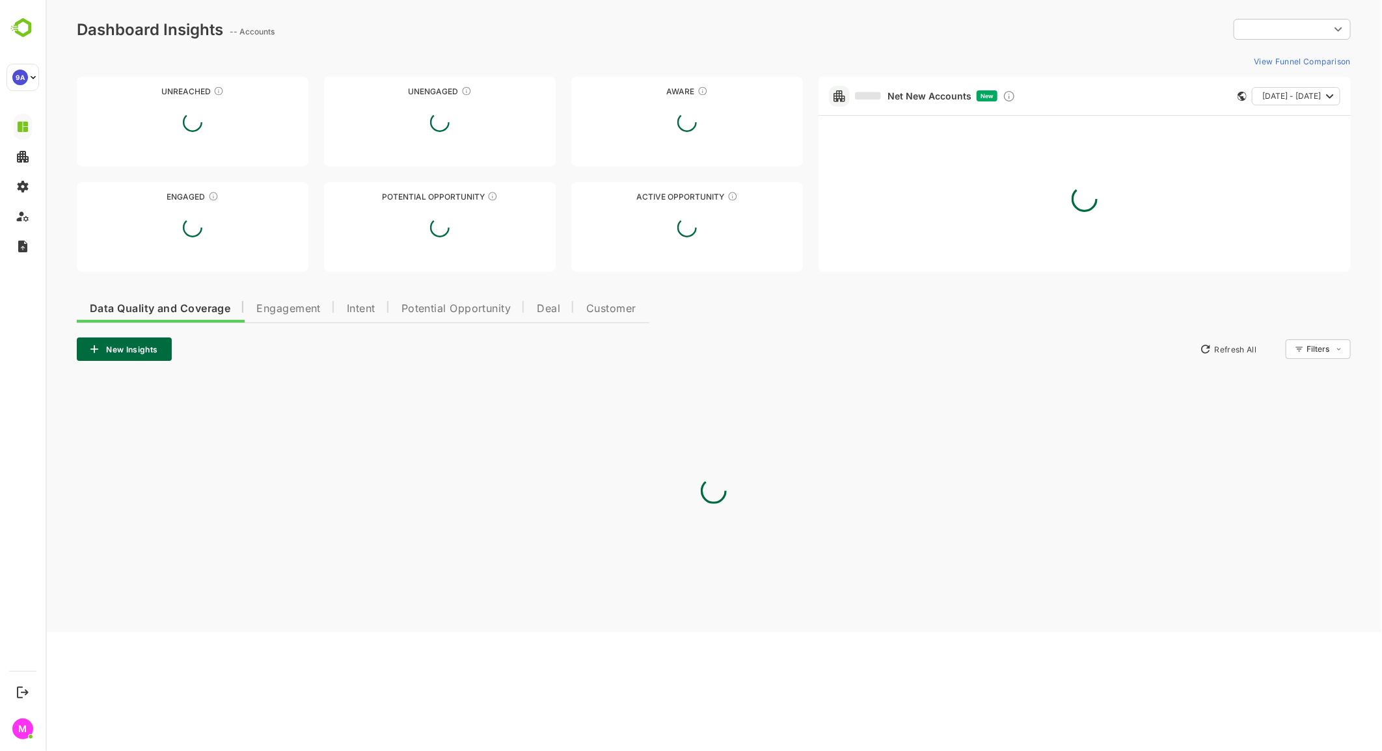
type input "**********"
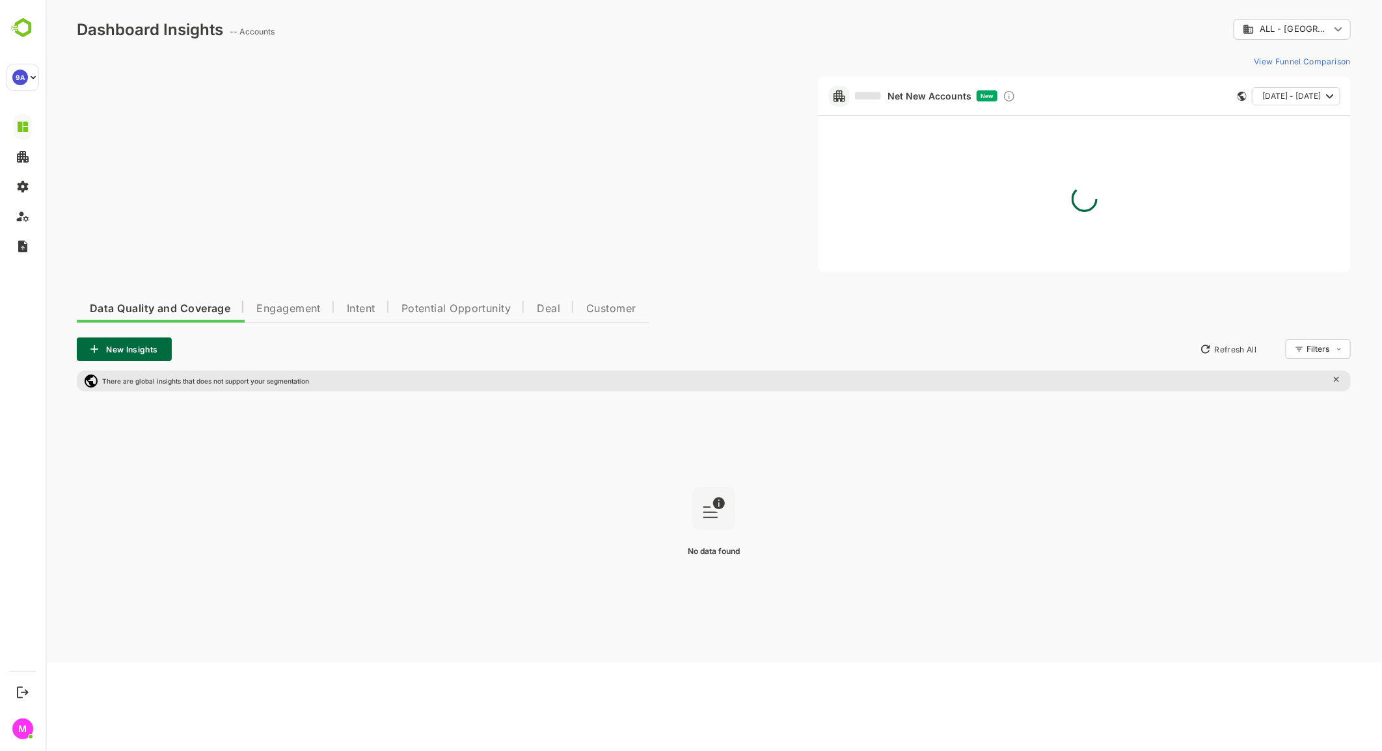
drag, startPoint x: 570, startPoint y: 489, endPoint x: 600, endPoint y: 496, distance: 30.1
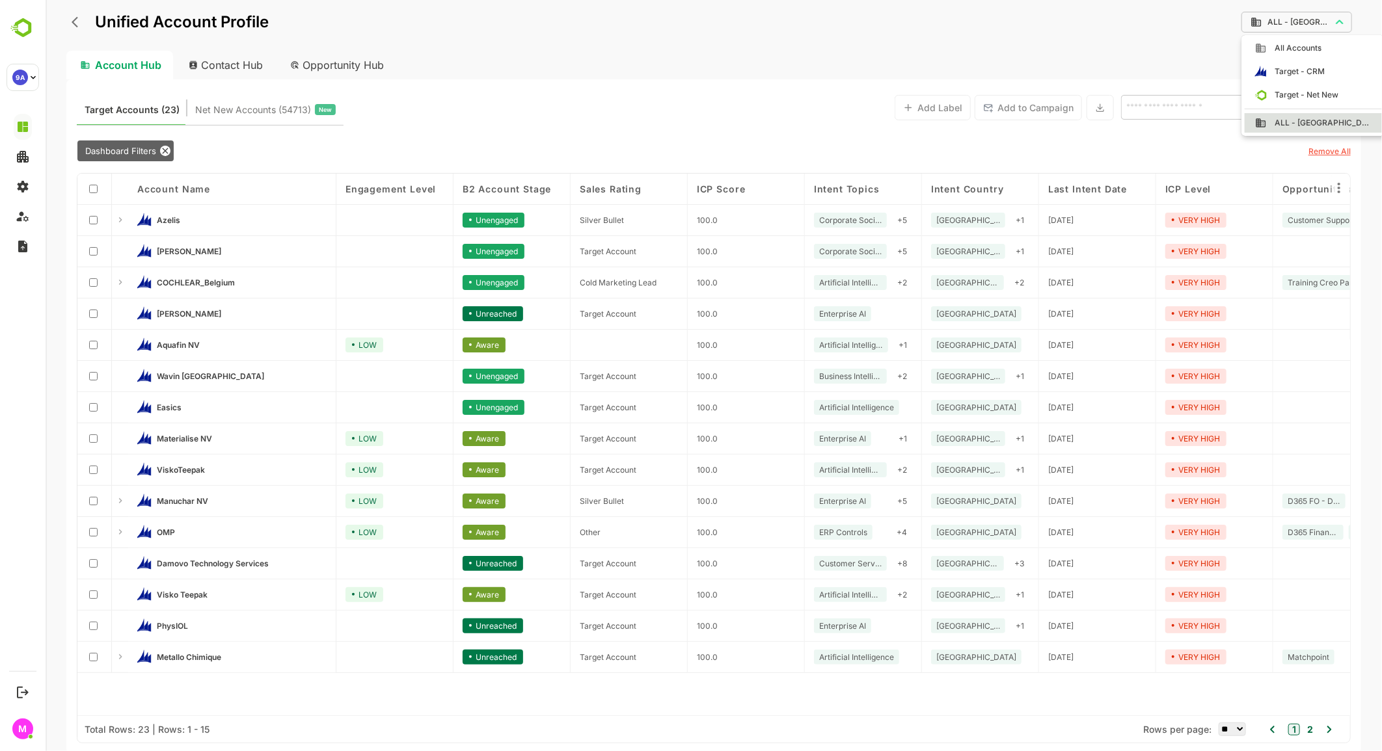
click at [1316, 23] on body "**********" at bounding box center [713, 375] width 1336 height 751
click at [1316, 23] on div at bounding box center [713, 375] width 1336 height 751
click at [75, 17] on icon "back" at bounding box center [77, 22] width 13 height 13
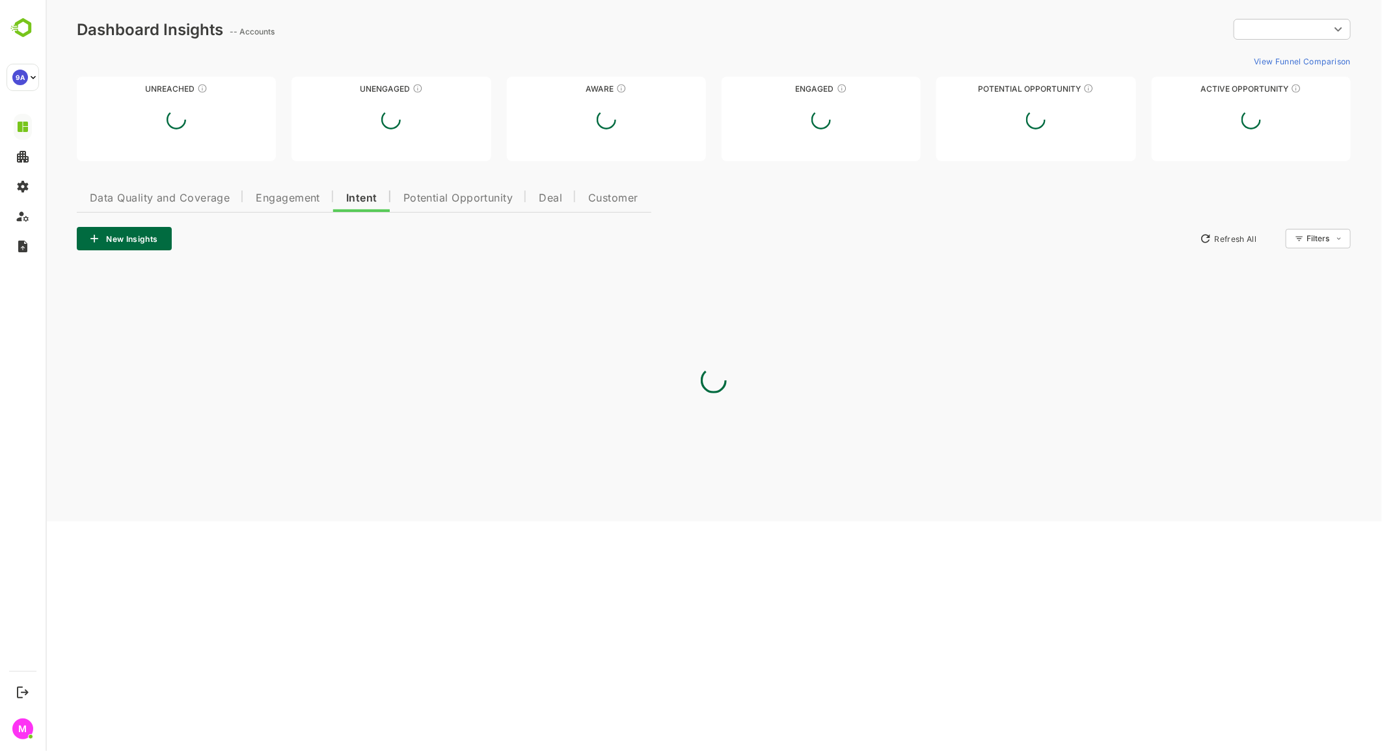
type input "**********"
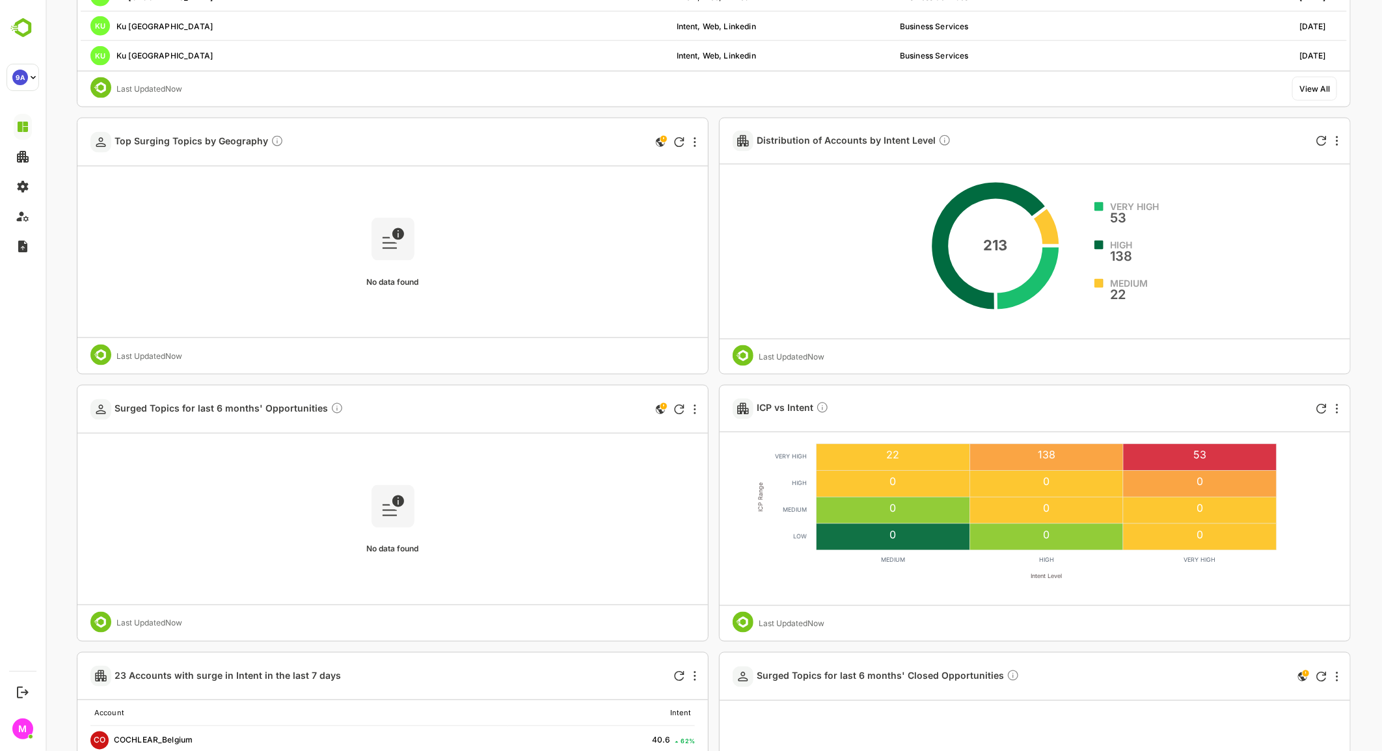
scroll to position [1119, 0]
